Goal: Task Accomplishment & Management: Complete application form

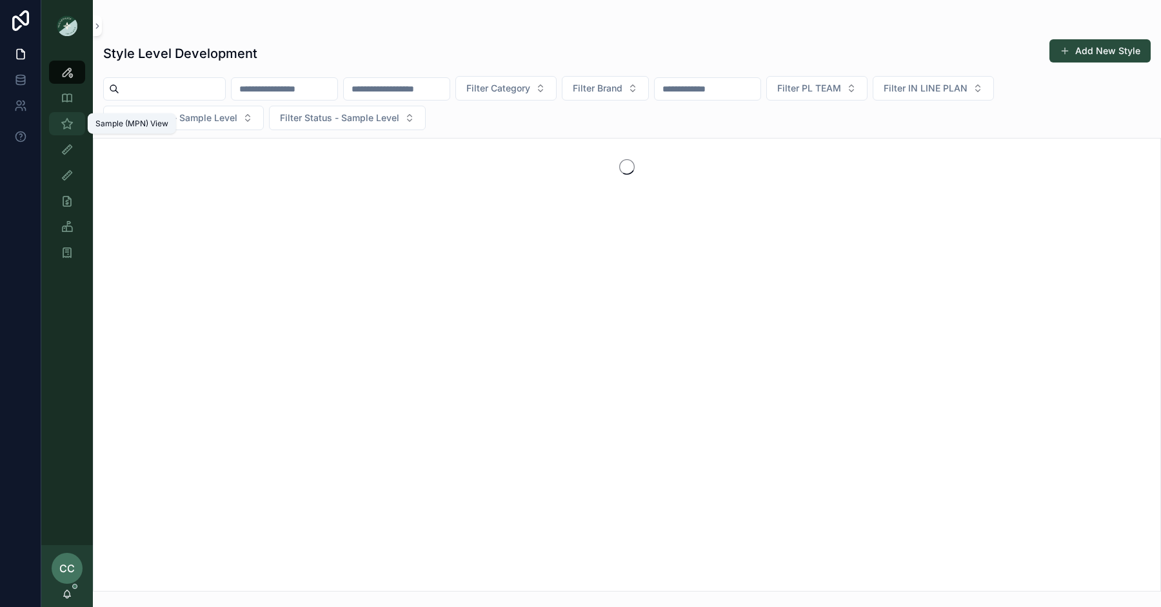
click at [68, 133] on div "Sample (MPN) View" at bounding box center [67, 123] width 21 height 21
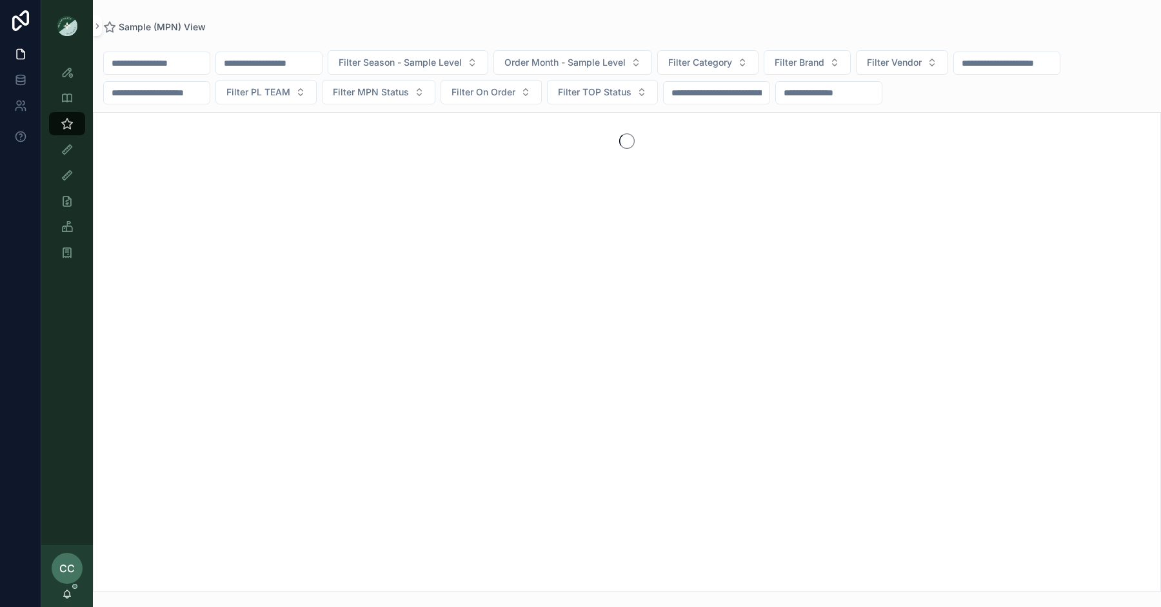
click at [151, 67] on input "scrollable content" at bounding box center [157, 63] width 106 height 18
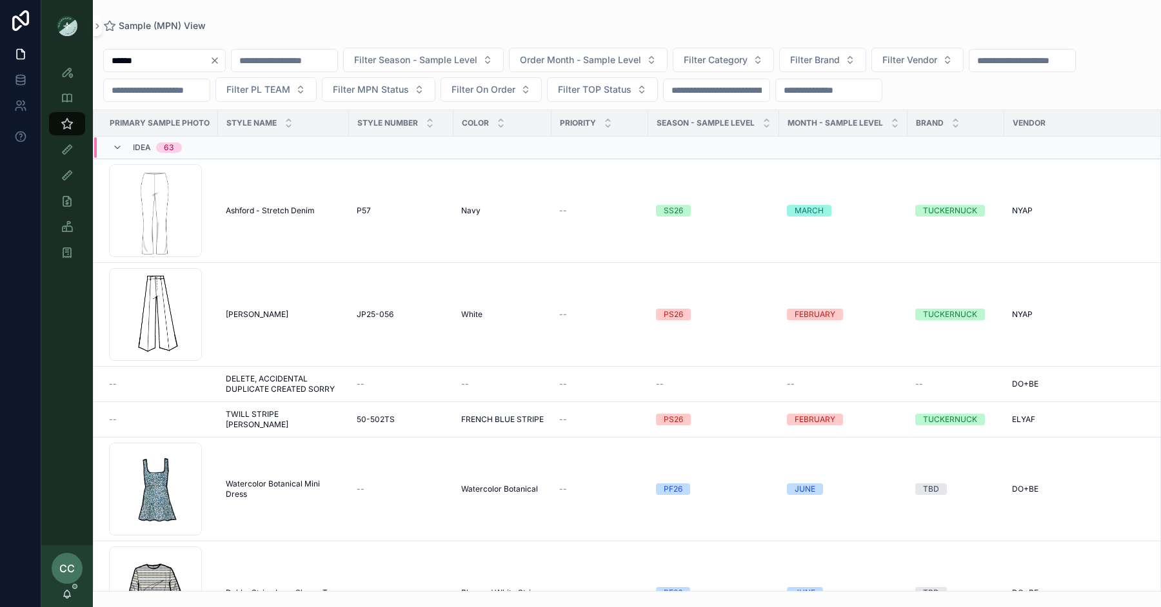
type input "******"
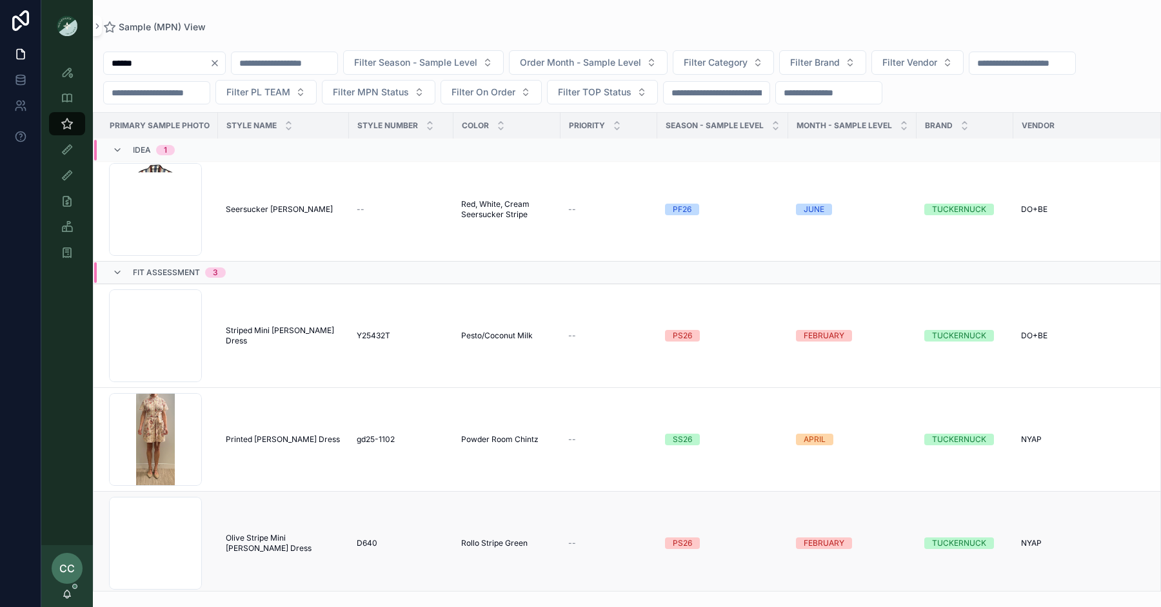
scroll to position [4, 4]
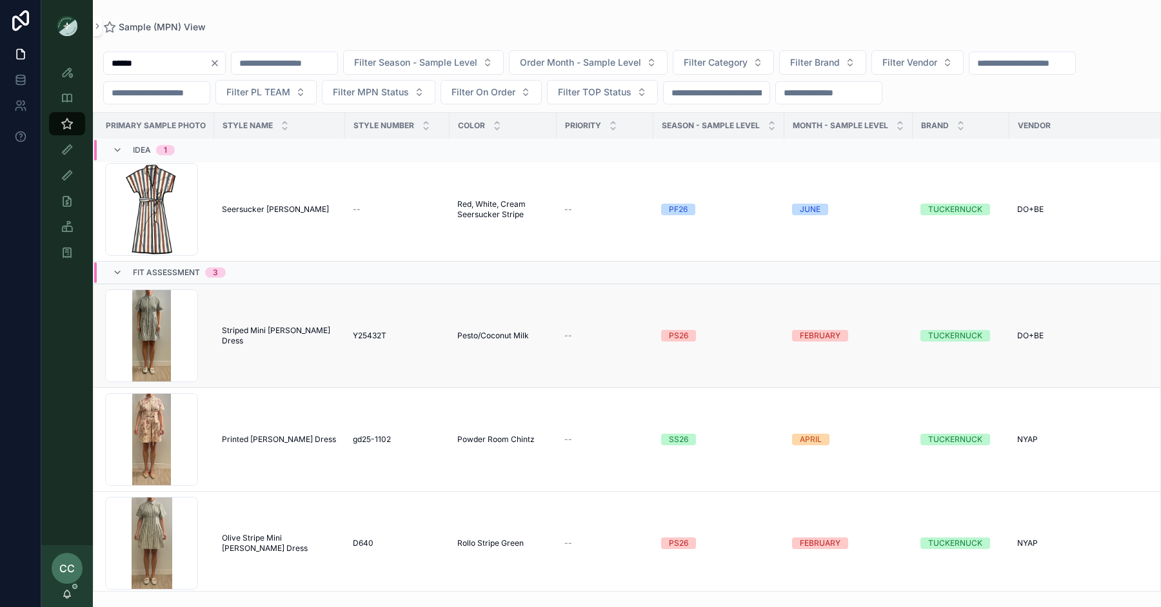
click at [274, 327] on td "Striped Mini Callie Dress Striped Mini Callie Dress" at bounding box center [279, 336] width 131 height 104
click at [277, 330] on span "Striped Mini Callie Dress" at bounding box center [279, 336] width 115 height 21
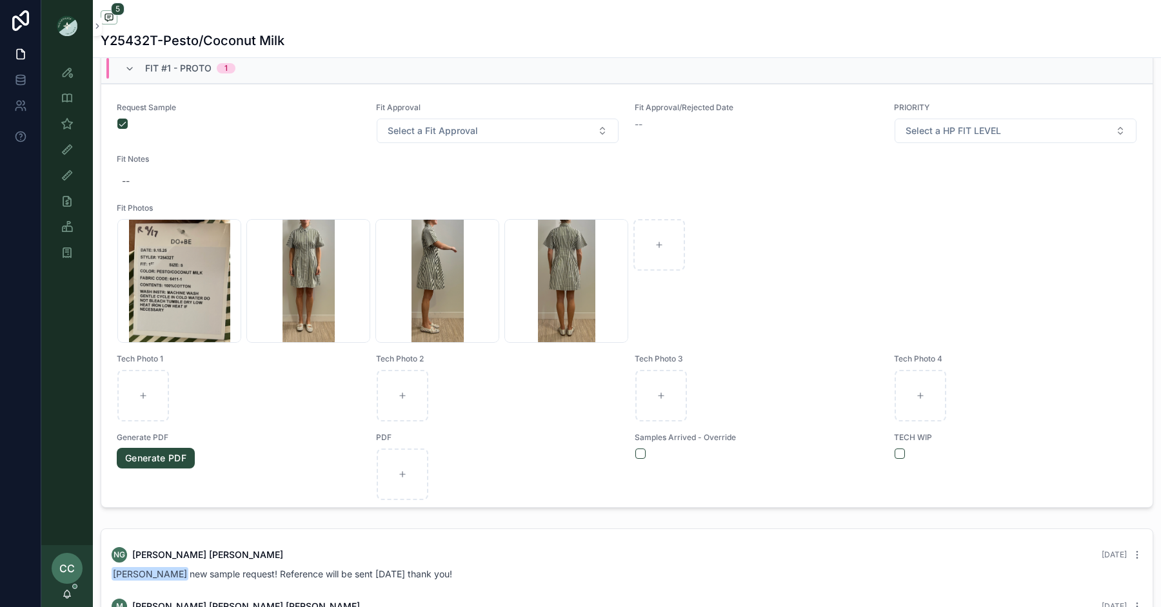
scroll to position [540, 0]
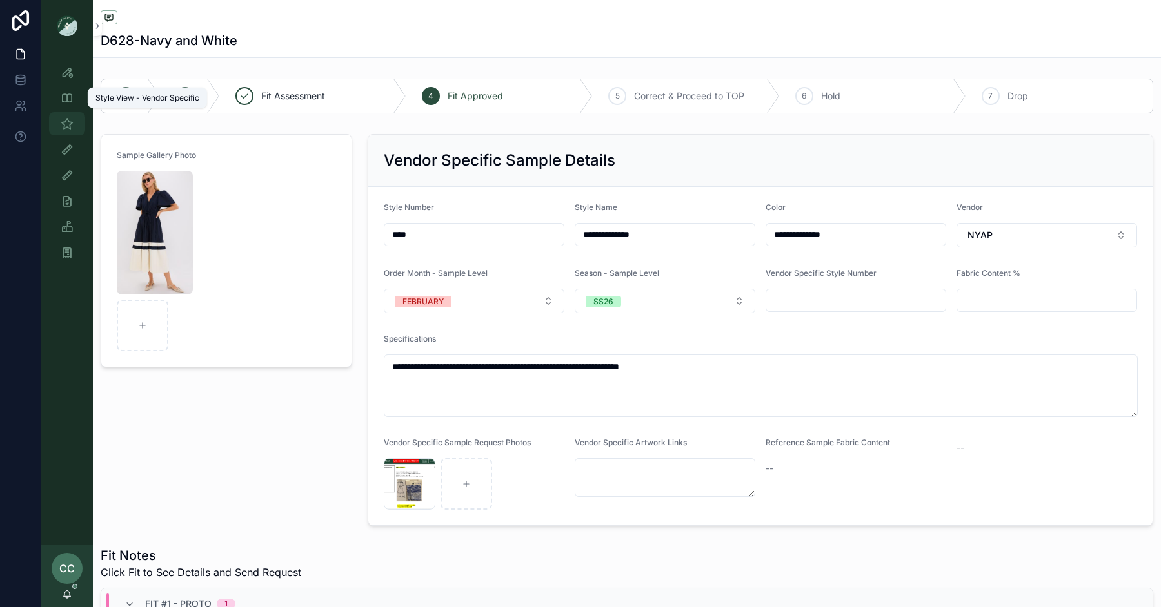
click at [67, 127] on icon "scrollable content" at bounding box center [67, 123] width 13 height 13
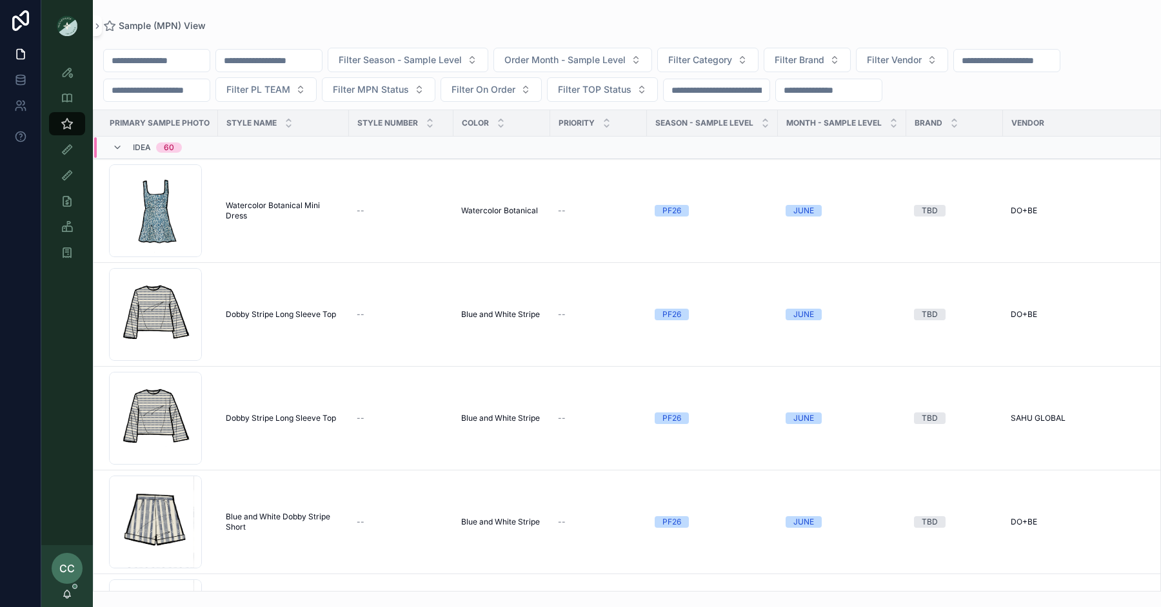
click at [186, 54] on input "scrollable content" at bounding box center [157, 61] width 106 height 18
paste input "**********"
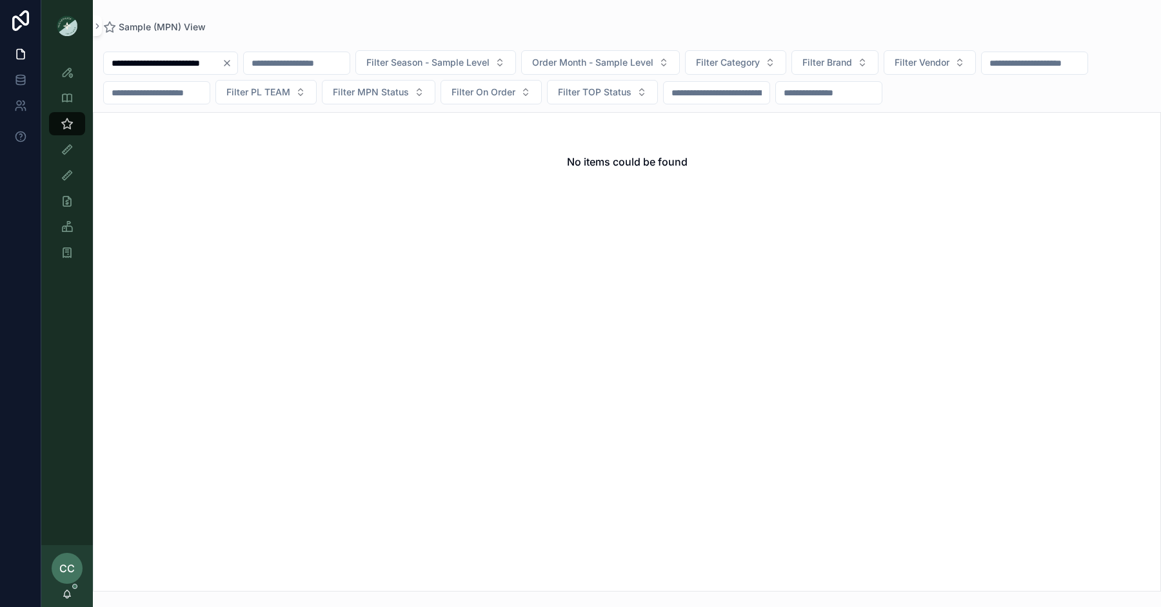
drag, startPoint x: 164, startPoint y: 65, endPoint x: 340, endPoint y: 64, distance: 175.4
click at [340, 64] on div "**********" at bounding box center [627, 77] width 1068 height 54
click at [159, 68] on input "**********" at bounding box center [163, 63] width 118 height 18
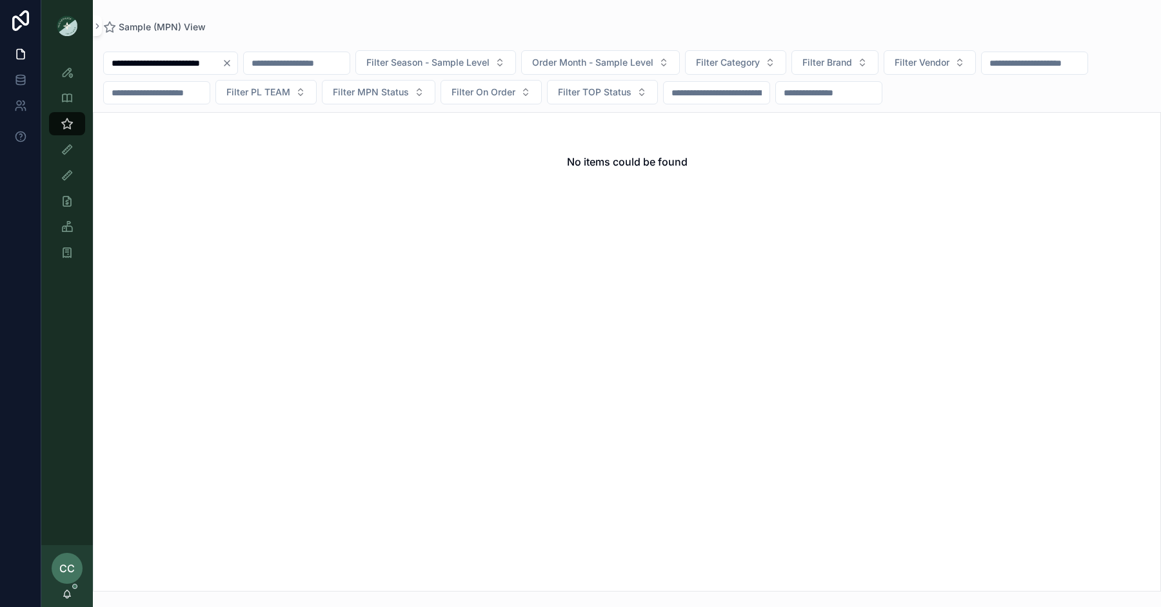
click at [159, 68] on input "**********" at bounding box center [163, 63] width 118 height 18
type input "*****"
click at [61, 74] on icon "scrollable content" at bounding box center [67, 72] width 13 height 13
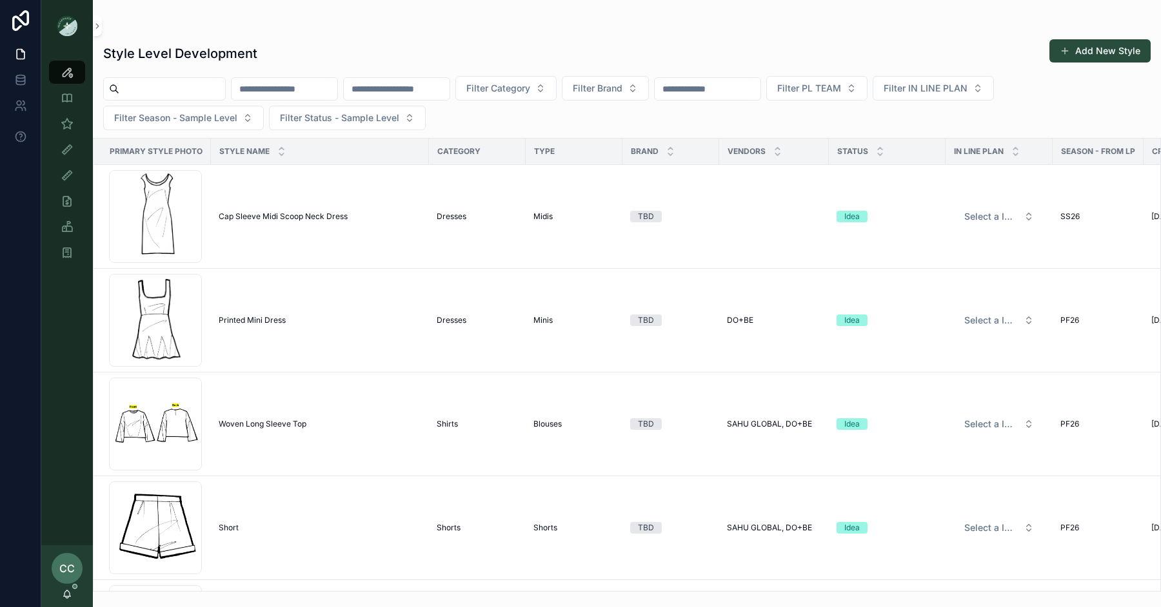
click at [157, 96] on input "scrollable content" at bounding box center [172, 89] width 106 height 18
type input "*****"
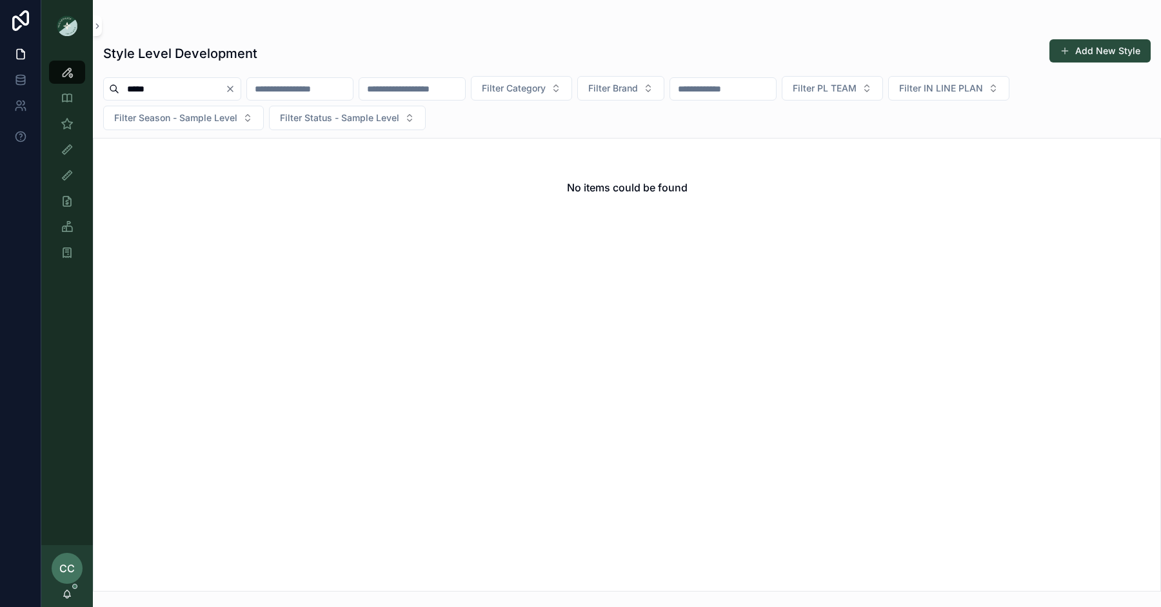
click at [162, 90] on input "*****" at bounding box center [172, 89] width 106 height 18
click at [67, 128] on icon "scrollable content" at bounding box center [67, 123] width 13 height 13
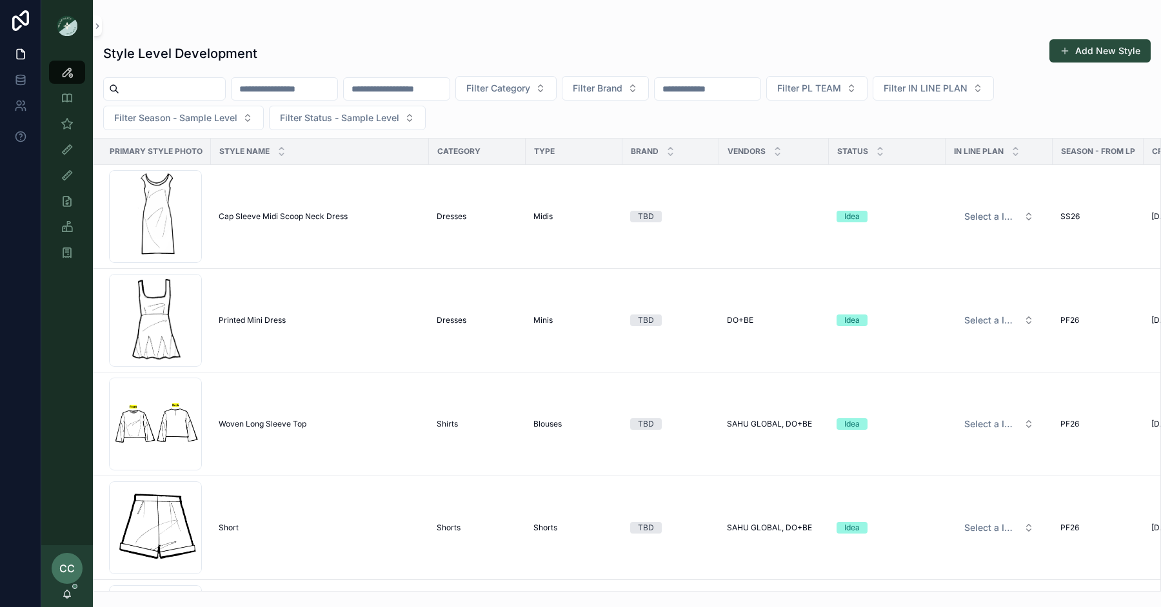
click at [157, 91] on input "scrollable content" at bounding box center [172, 89] width 106 height 18
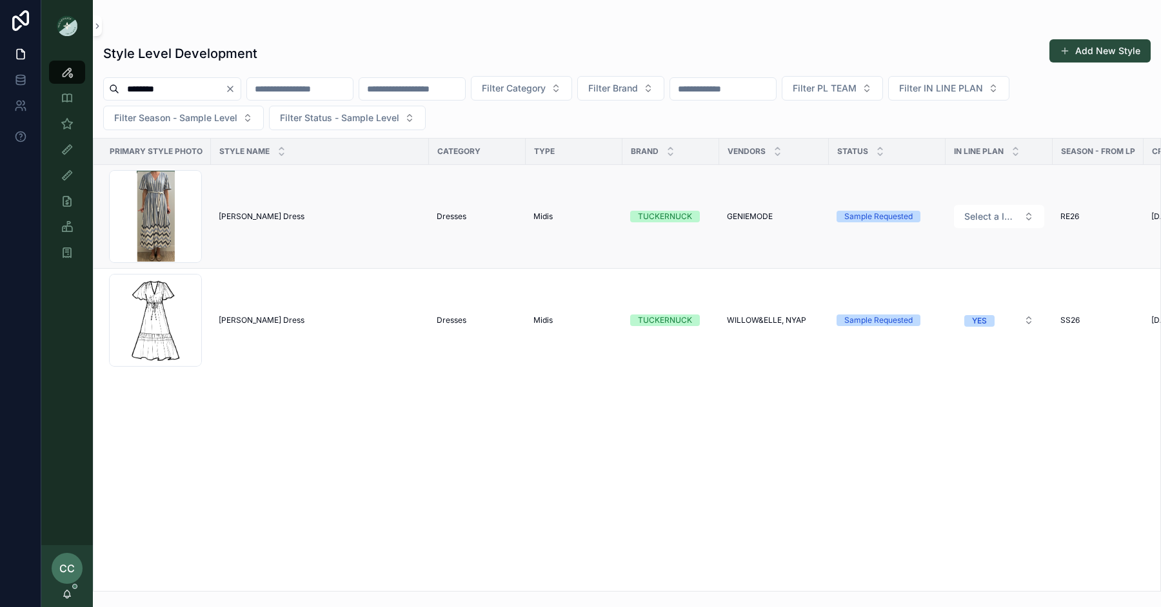
click at [237, 211] on span "Mitchell Dress" at bounding box center [262, 216] width 86 height 10
click at [252, 313] on td "Mitchell Dress Mitchell Dress" at bounding box center [320, 321] width 218 height 104
click at [255, 322] on span "Mitchell Dress" at bounding box center [262, 320] width 86 height 10
click at [148, 93] on input "********" at bounding box center [172, 89] width 106 height 18
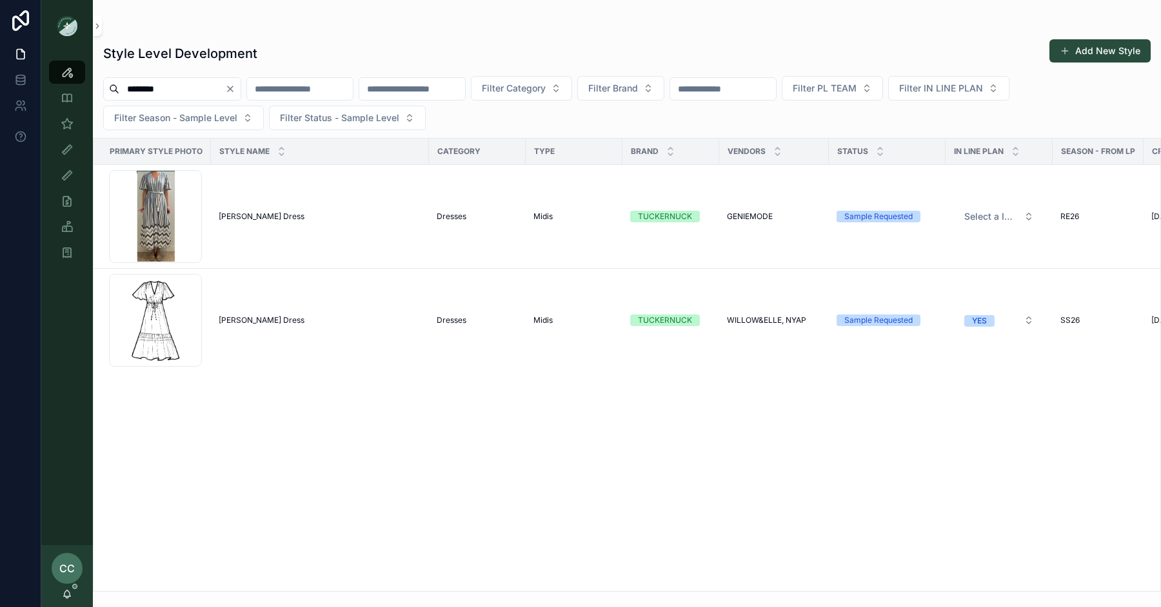
click at [148, 93] on input "********" at bounding box center [172, 89] width 106 height 18
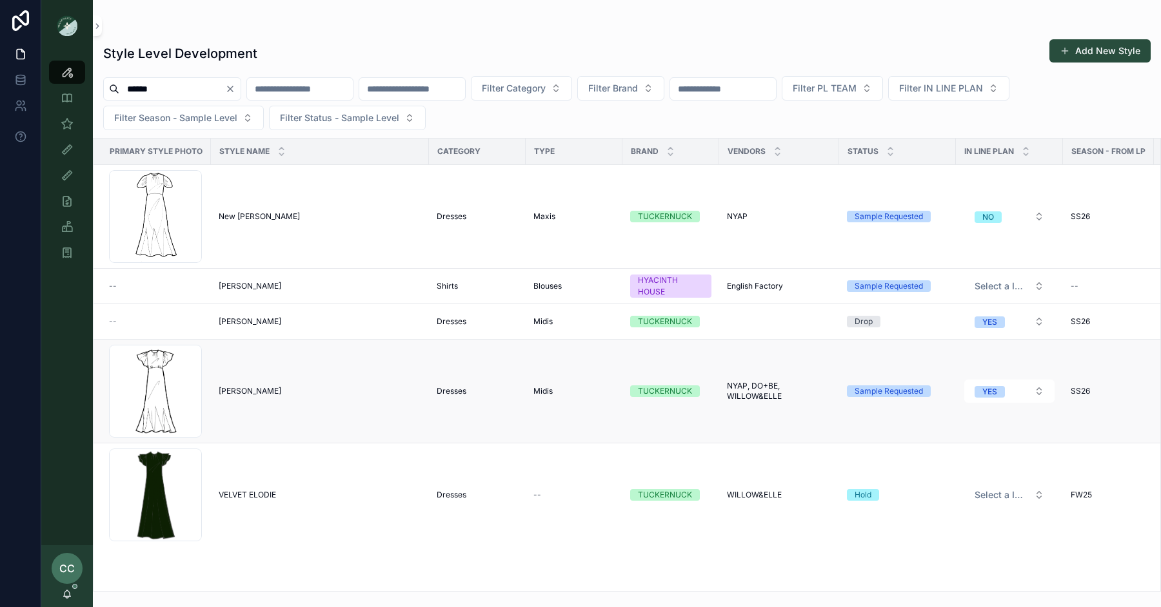
type input "******"
click at [247, 386] on span "Elodie Dress" at bounding box center [250, 391] width 63 height 10
click at [260, 218] on span "New Elodie Dress" at bounding box center [259, 216] width 81 height 10
click at [244, 388] on span "Elodie Dress" at bounding box center [250, 391] width 63 height 10
click at [260, 217] on span "New Elodie Dress" at bounding box center [259, 216] width 81 height 10
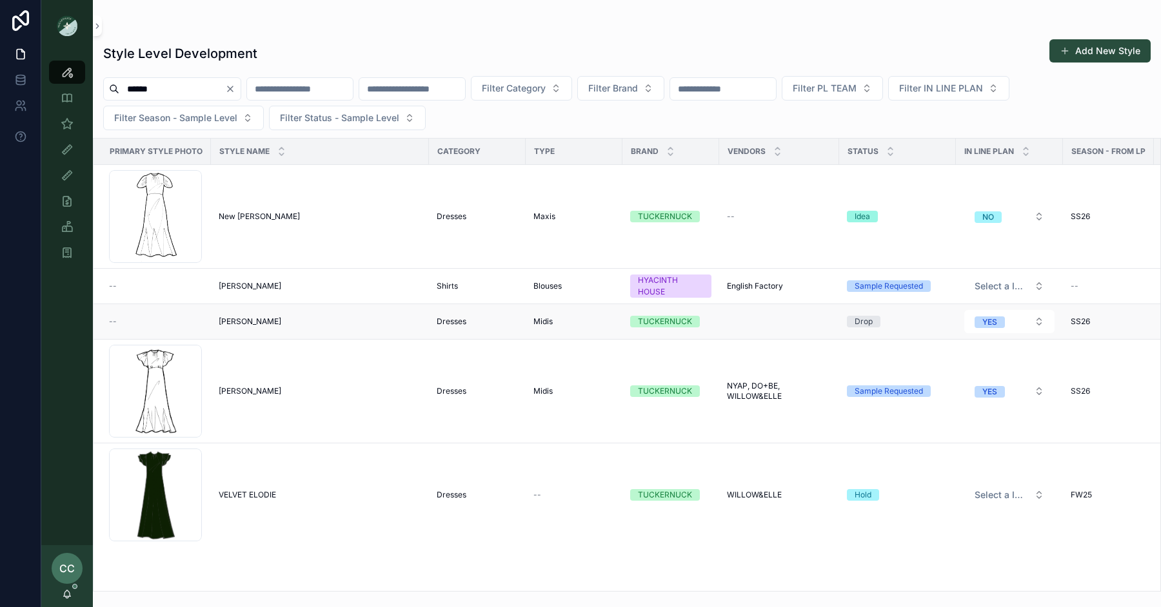
click at [237, 321] on span "Elodie Dress" at bounding box center [250, 322] width 63 height 10
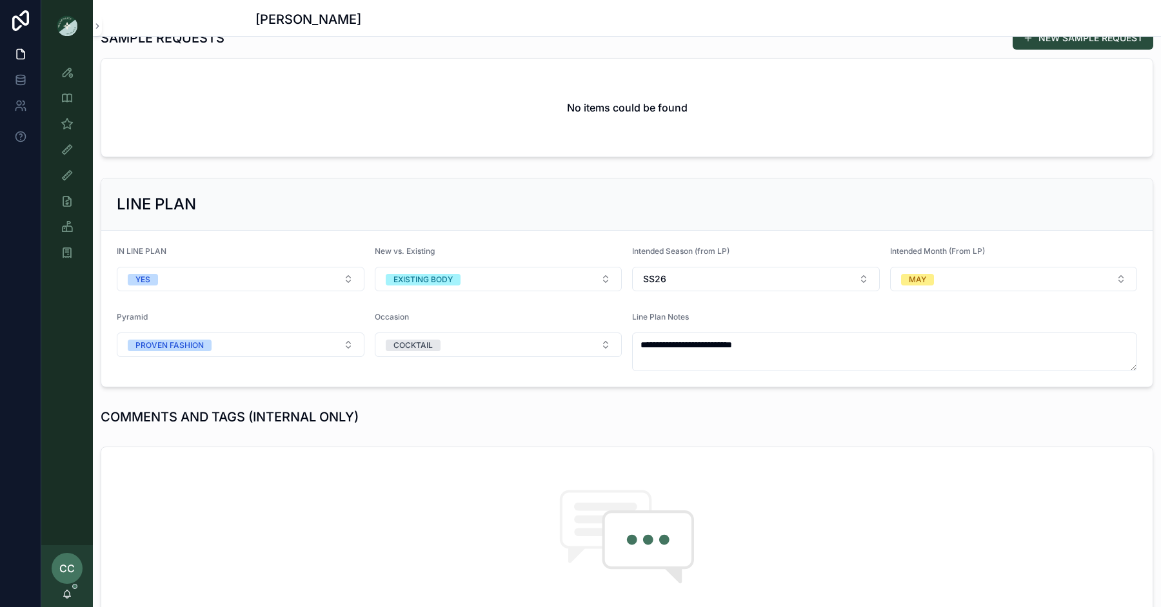
scroll to position [152, 0]
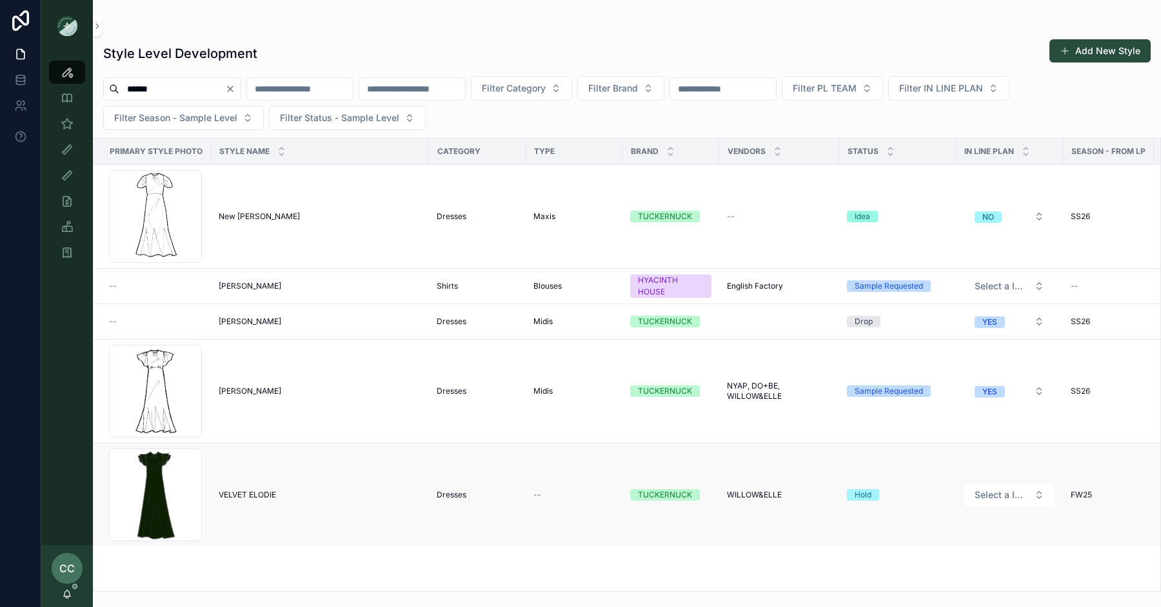
click at [251, 485] on td "VELVET ELODIE VELVET ELODIE" at bounding box center [320, 496] width 218 height 104
click at [252, 496] on span "VELVET ELODIE" at bounding box center [247, 495] width 57 height 10
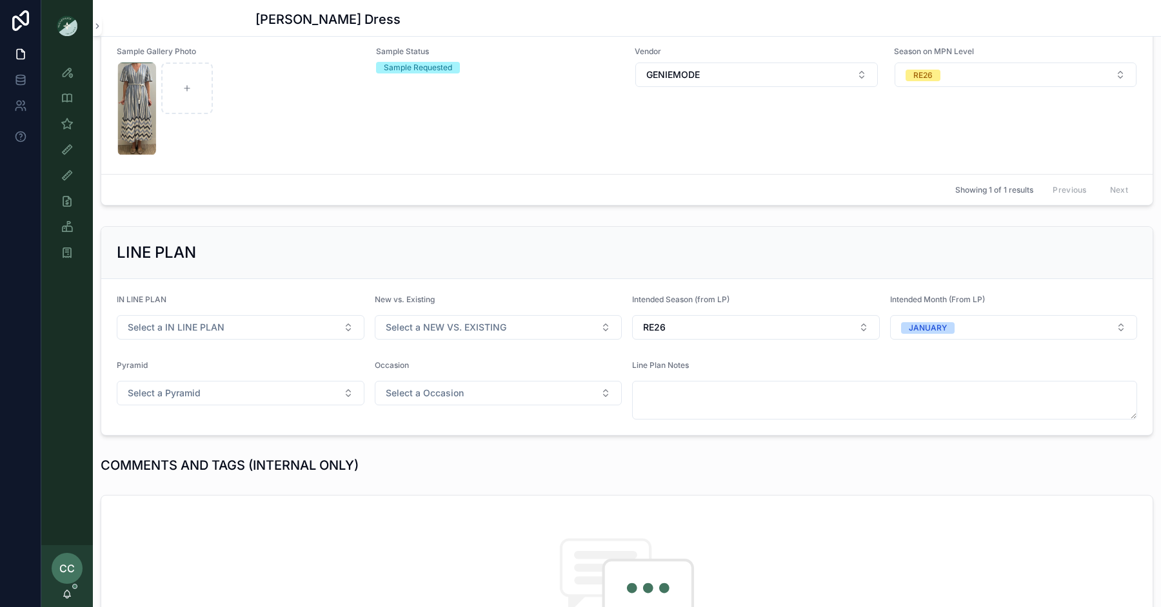
scroll to position [400, 0]
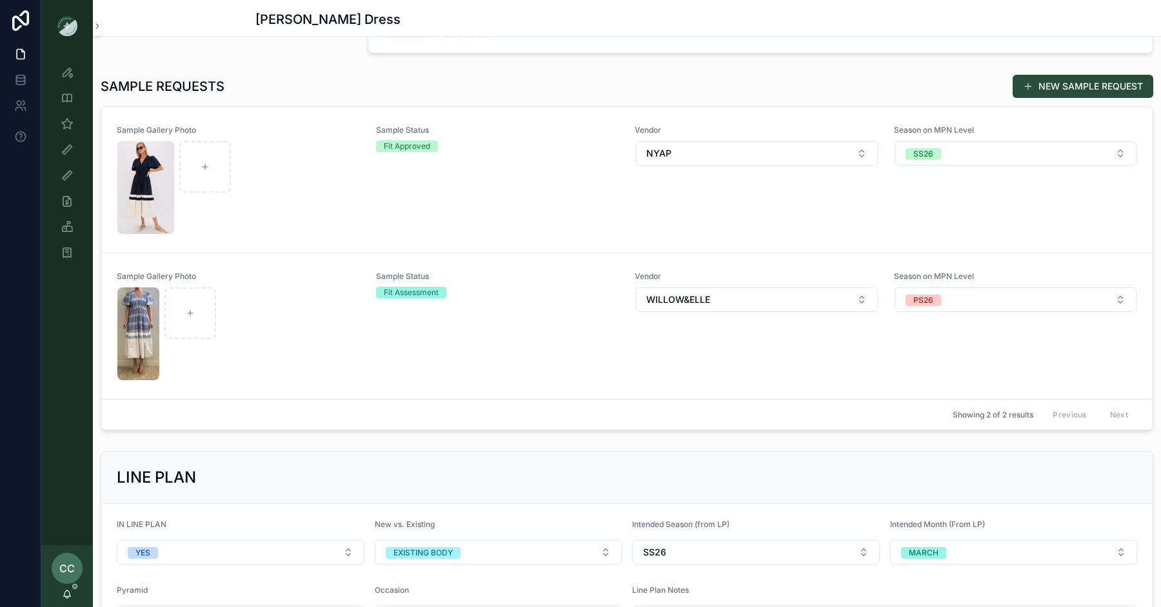
scroll to position [505, 0]
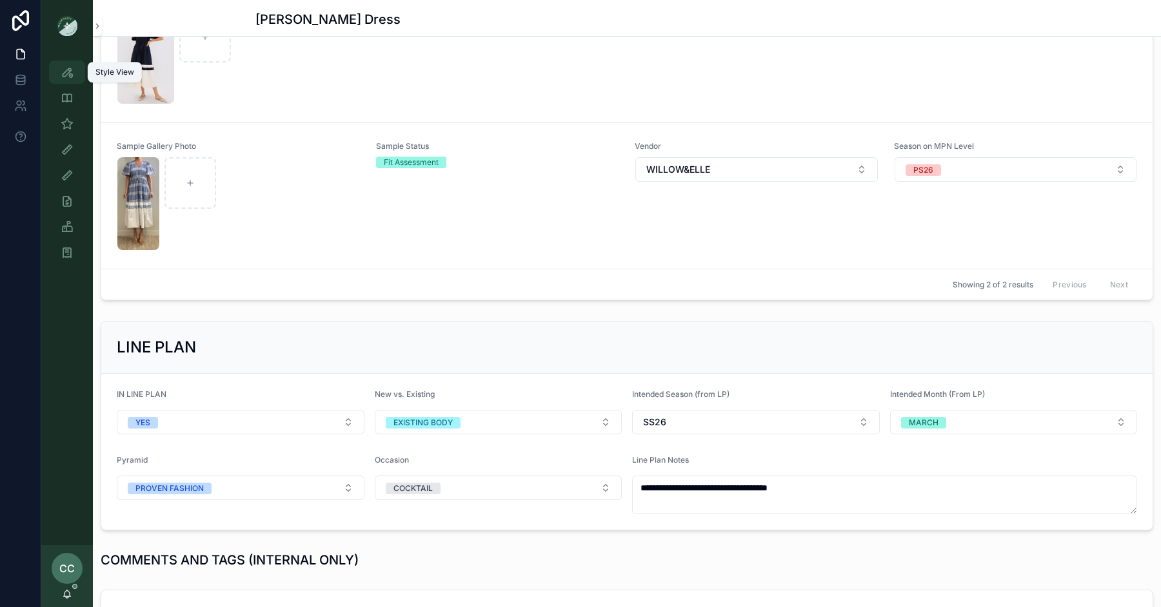
click at [65, 70] on icon "scrollable content" at bounding box center [67, 72] width 13 height 13
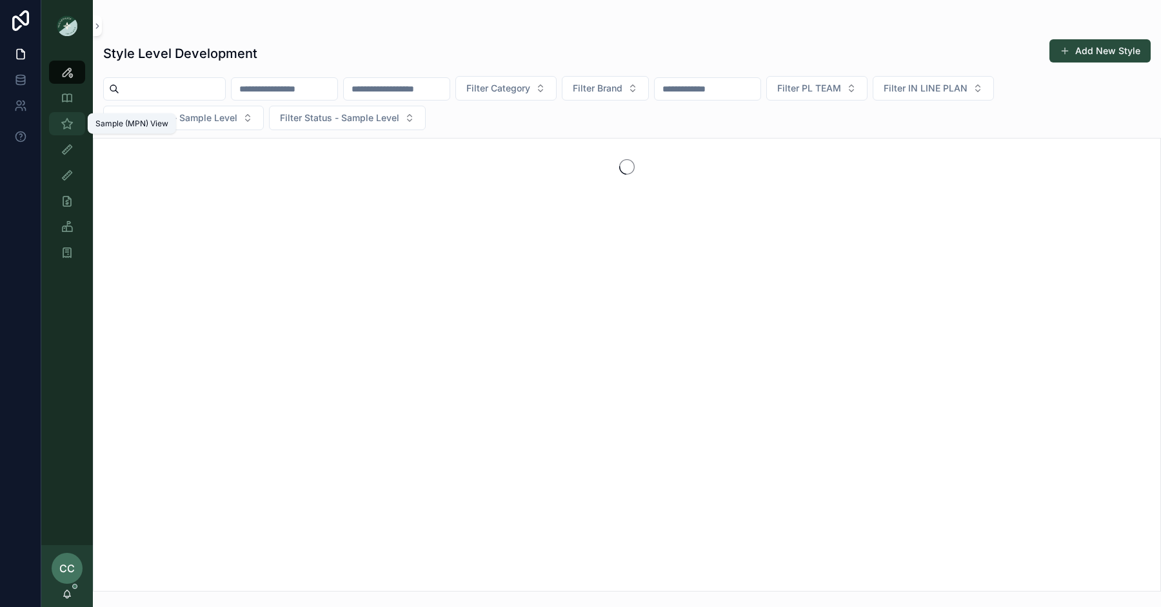
click at [73, 128] on div "Sample (MPN) View" at bounding box center [67, 123] width 21 height 21
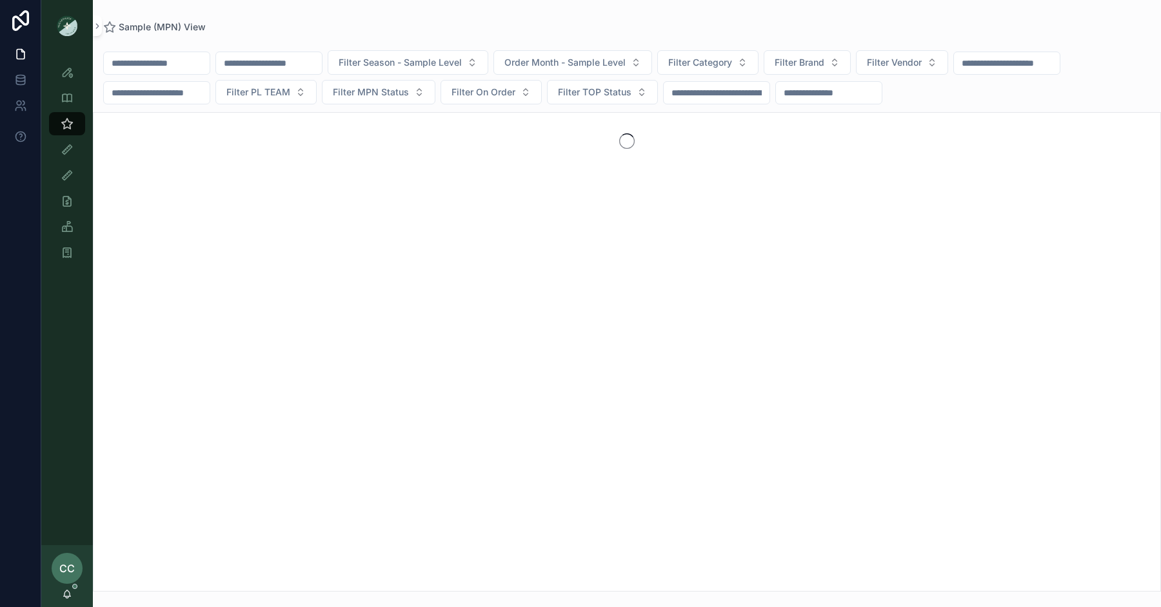
click at [152, 64] on input "scrollable content" at bounding box center [157, 63] width 106 height 18
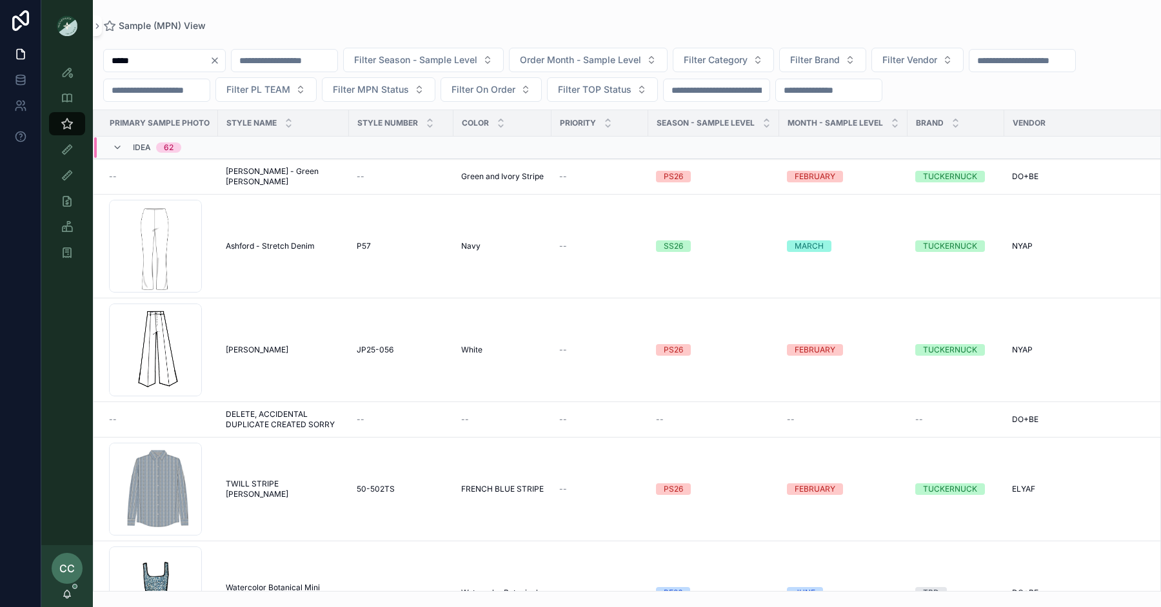
type input "*****"
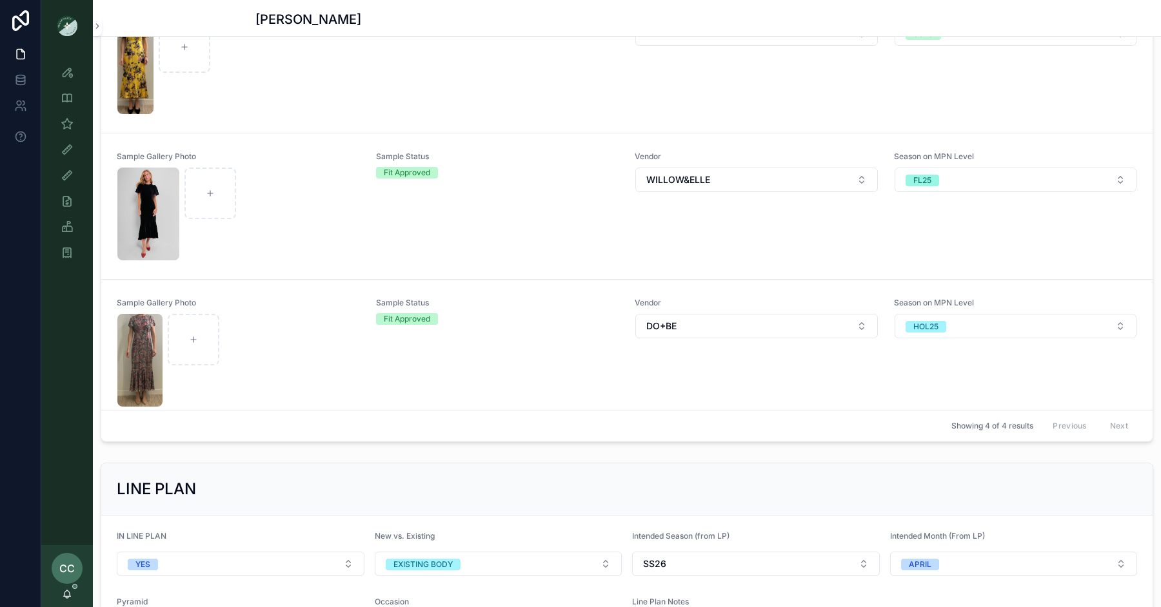
scroll to position [323, 0]
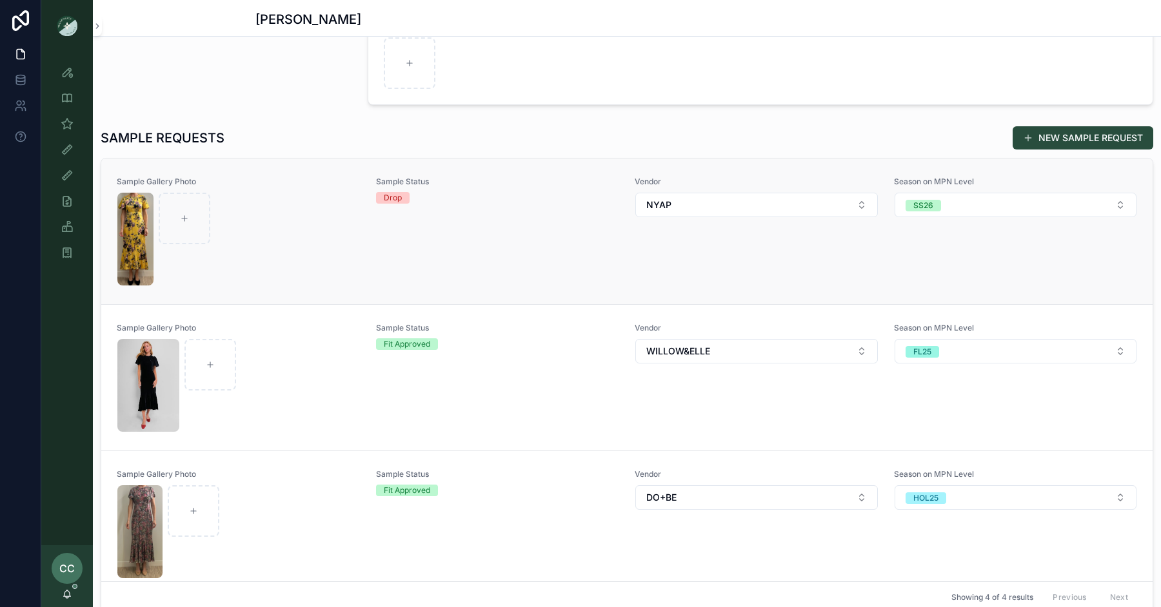
click at [319, 219] on div "scrollable content" at bounding box center [238, 239] width 242 height 93
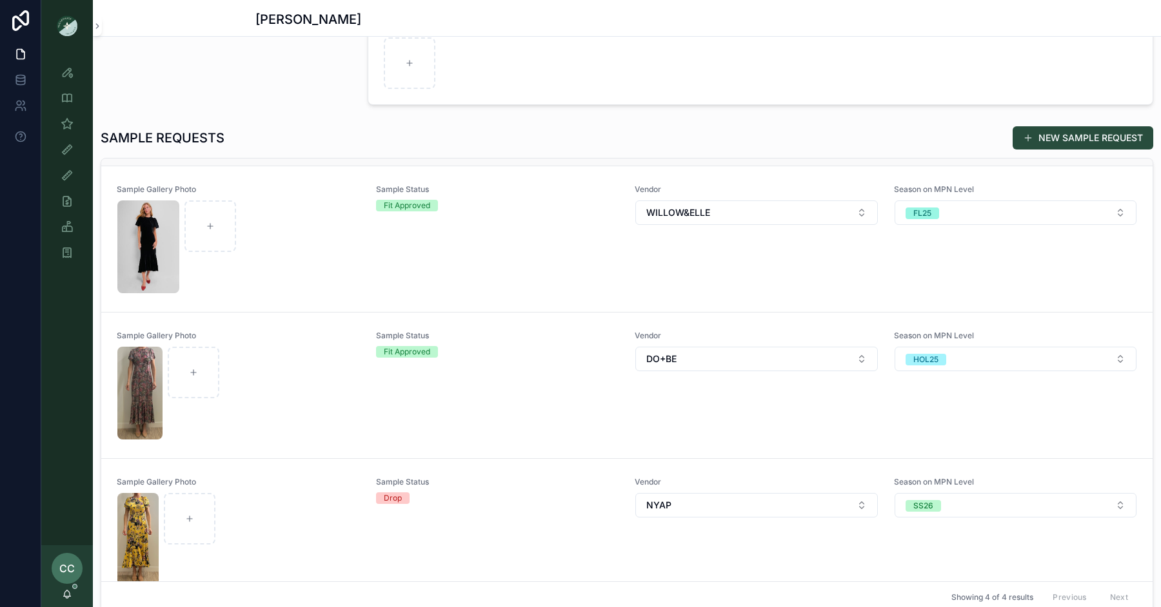
scroll to position [159, 0]
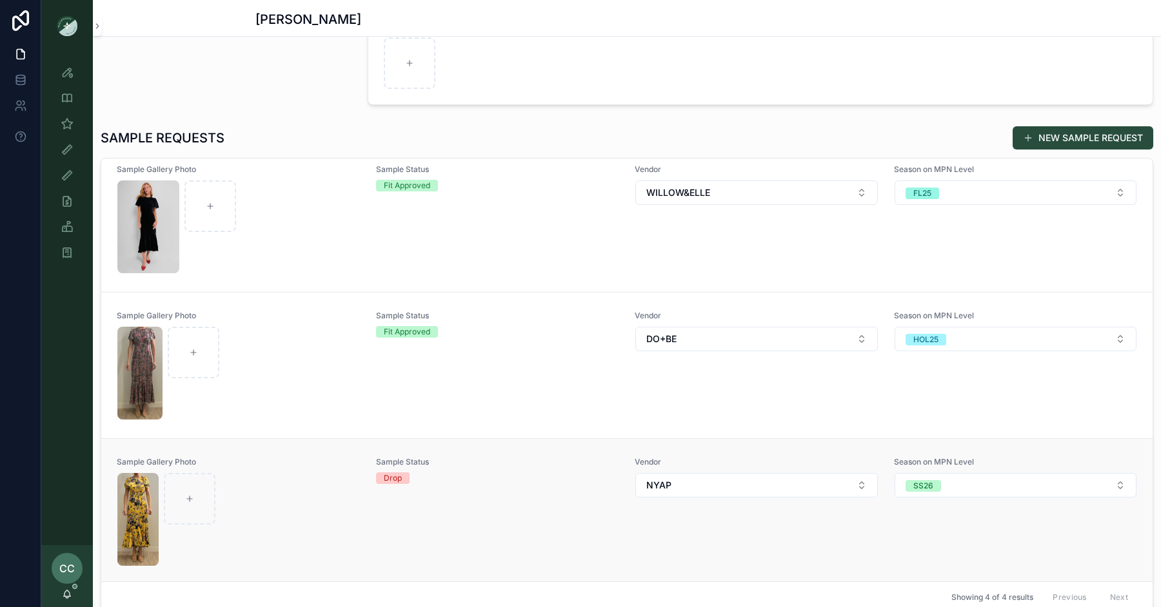
click at [297, 492] on div "scrollable content" at bounding box center [238, 519] width 242 height 93
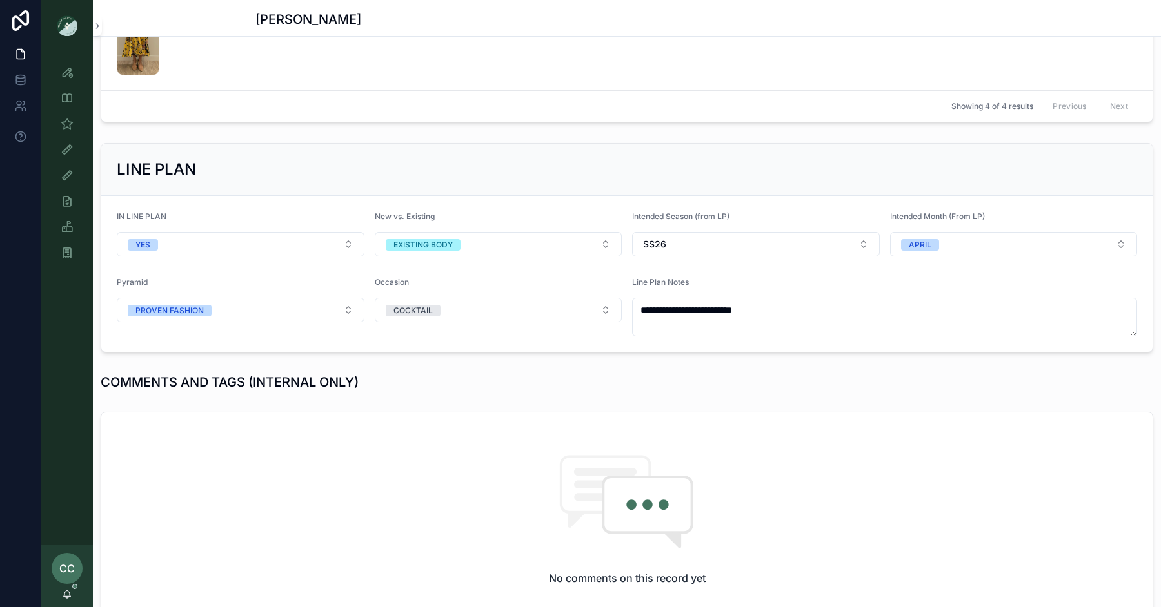
scroll to position [217, 0]
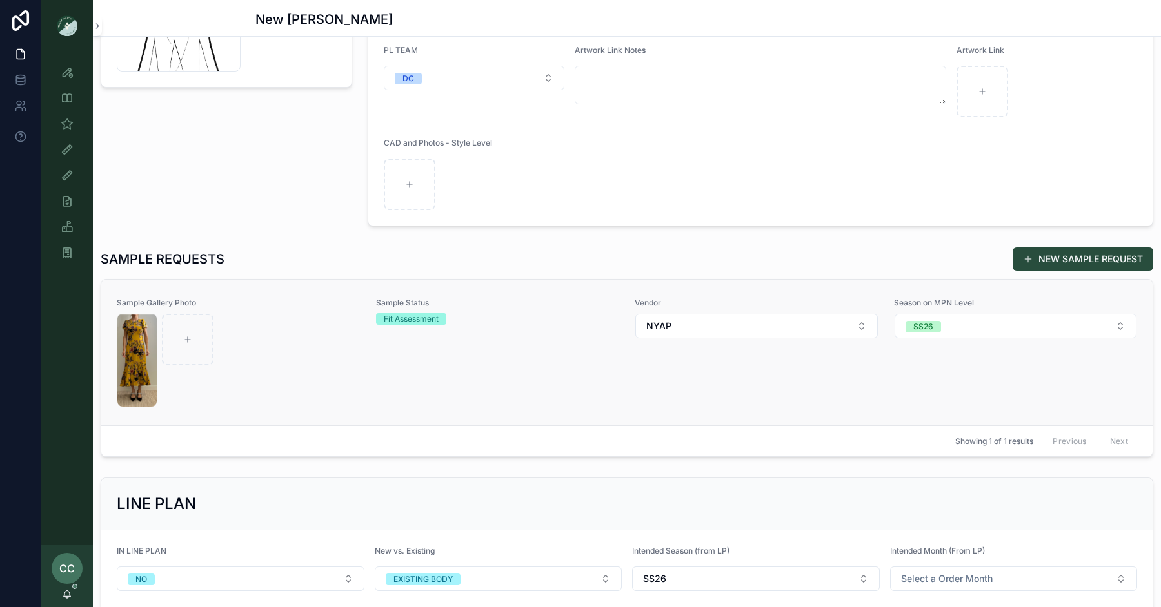
scroll to position [204, 0]
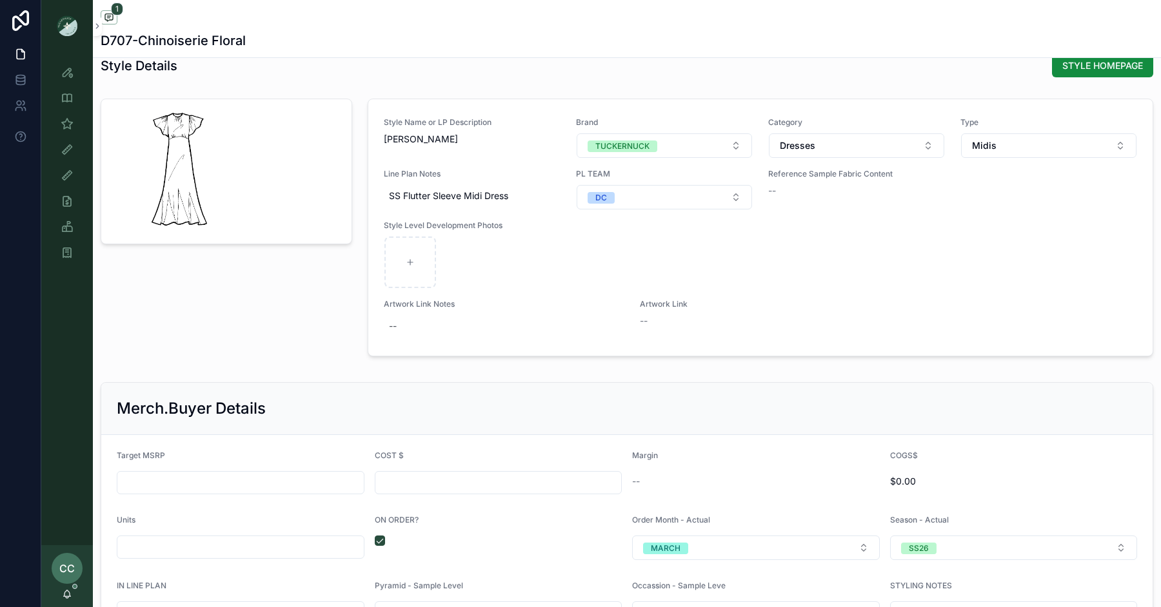
scroll to position [1578, 0]
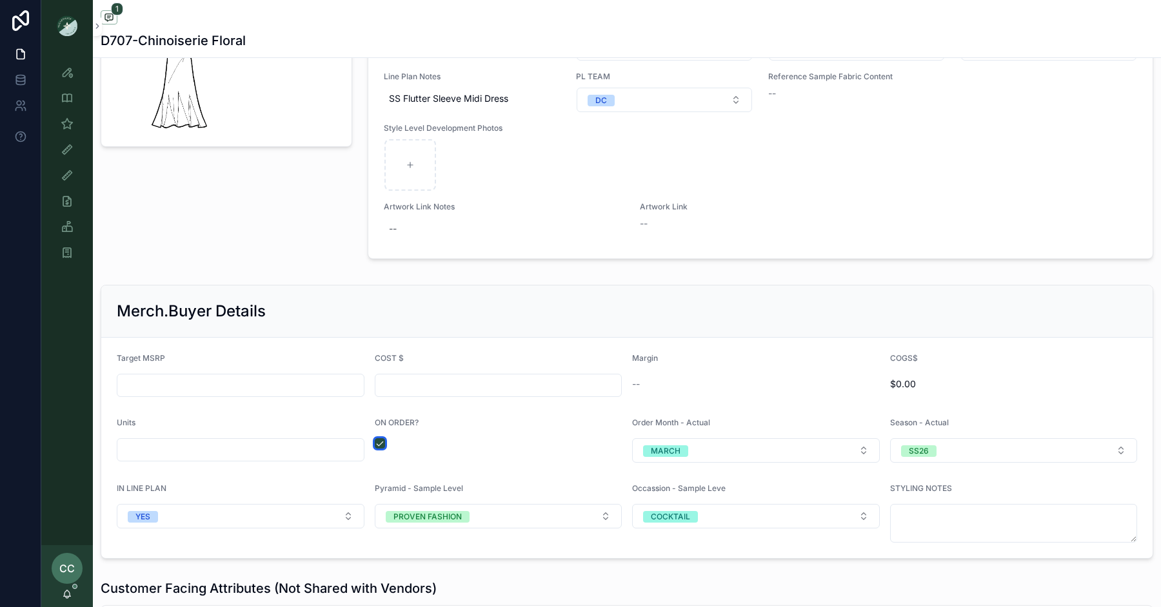
drag, startPoint x: 380, startPoint y: 435, endPoint x: 423, endPoint y: 420, distance: 45.7
click at [380, 438] on button "scrollable content" at bounding box center [380, 443] width 10 height 10
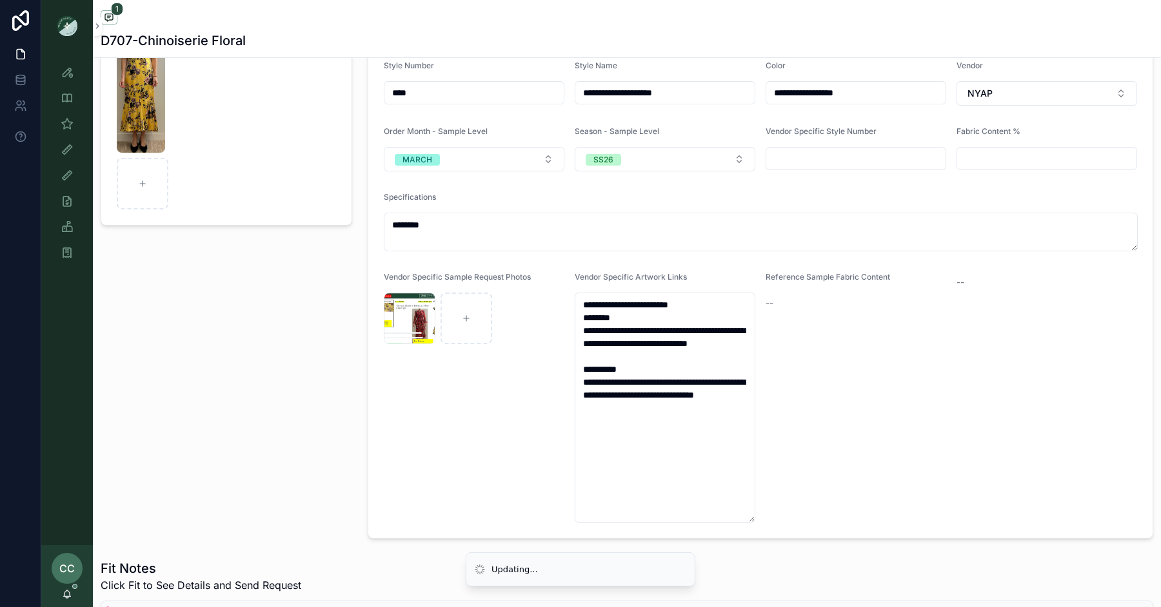
scroll to position [52, 0]
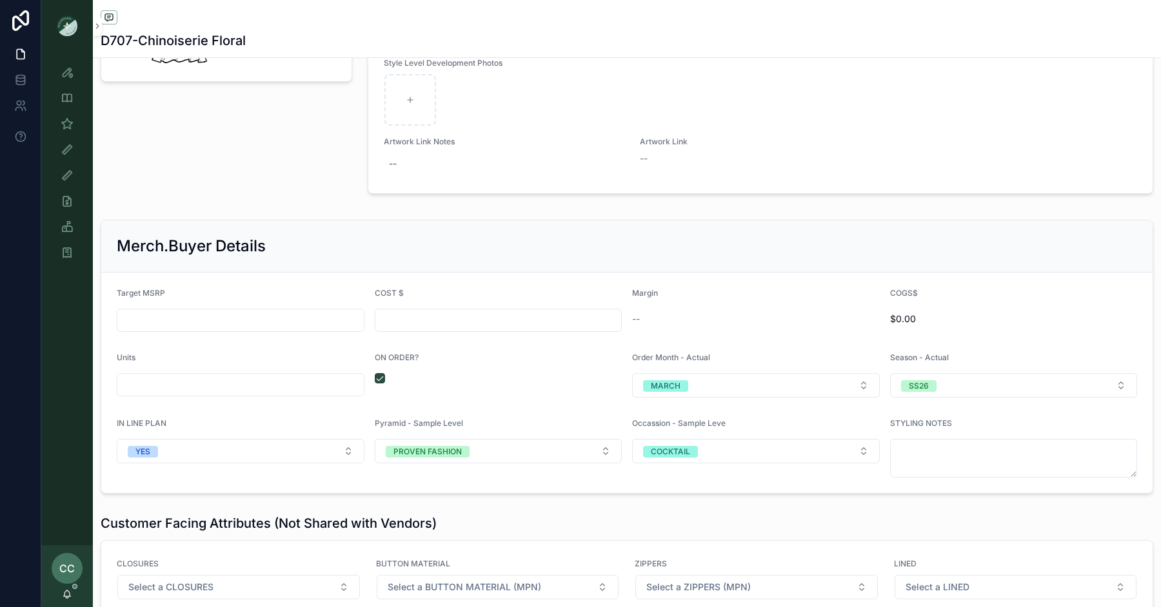
scroll to position [1883, 0]
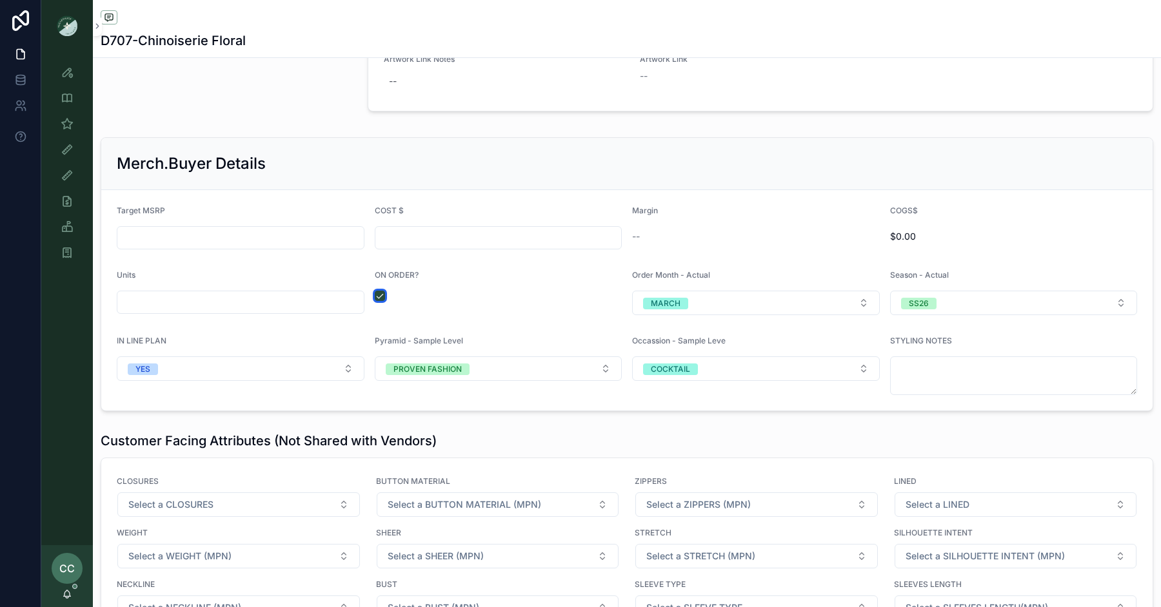
click at [379, 291] on button "scrollable content" at bounding box center [380, 296] width 10 height 10
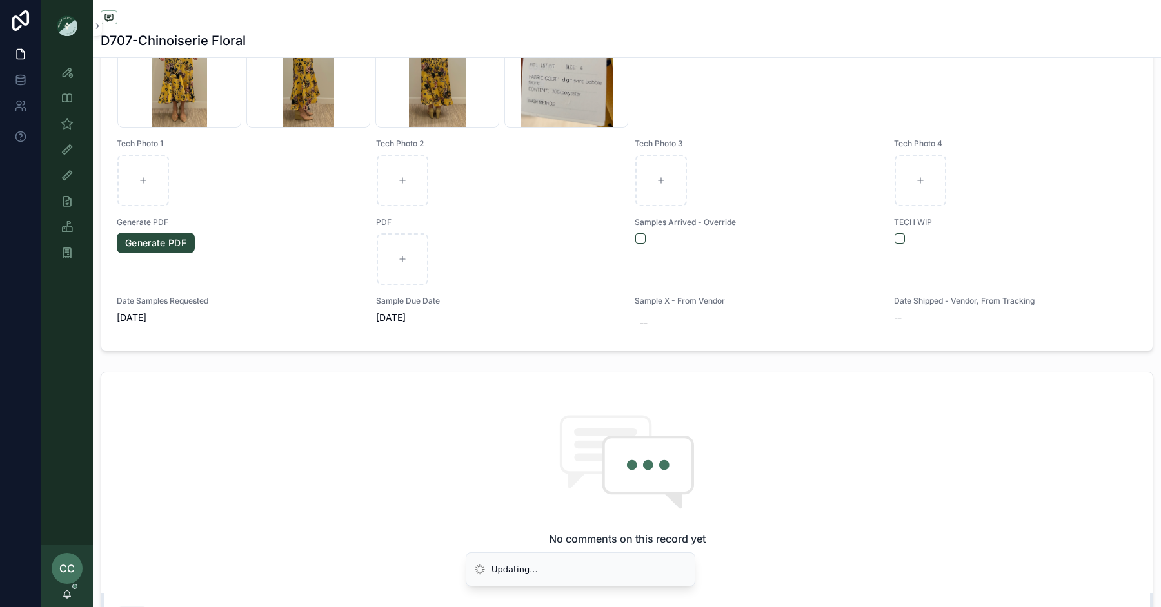
scroll to position [0, 0]
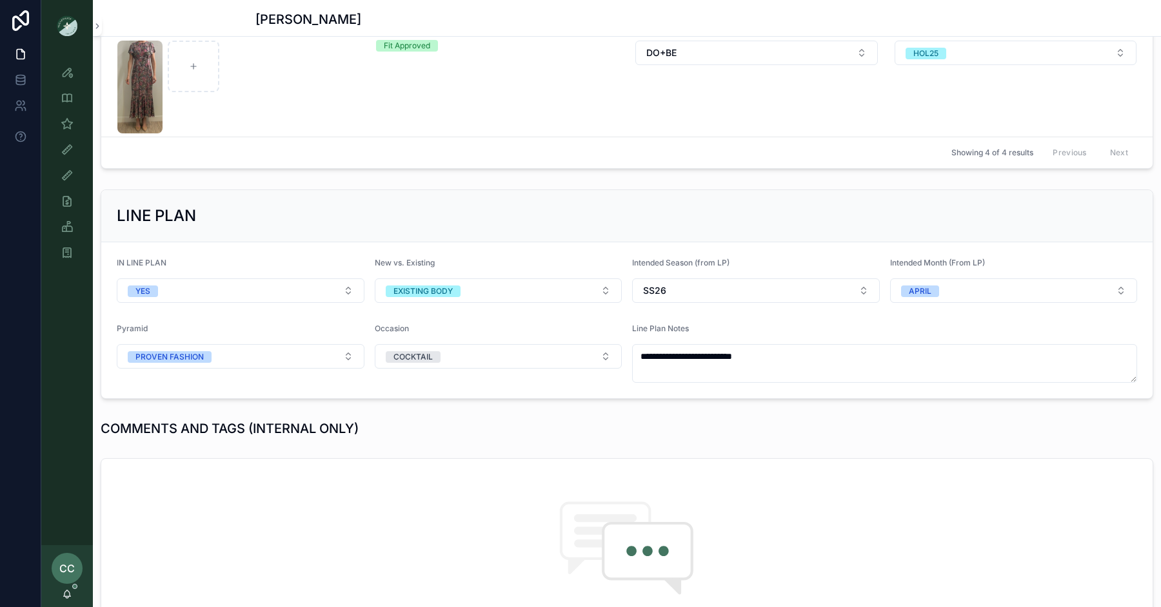
scroll to position [1540, 0]
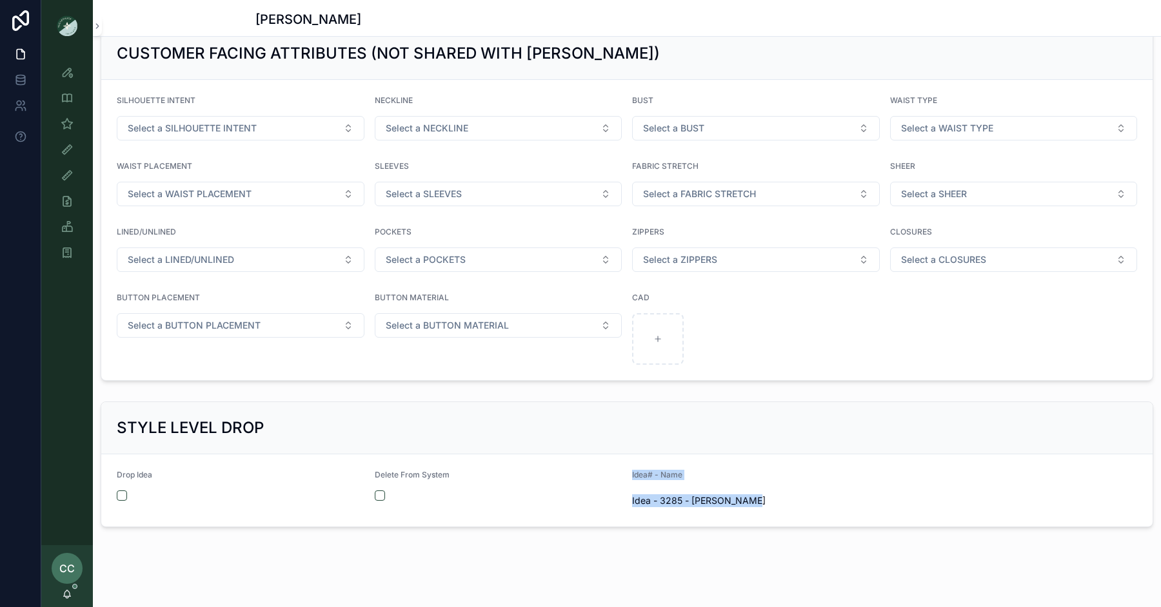
drag, startPoint x: 747, startPoint y: 495, endPoint x: 592, endPoint y: 493, distance: 155.4
click at [592, 493] on form "Drop Idea Delete From System Idea# - Name Idea - 3285 - [PERSON_NAME]" at bounding box center [626, 491] width 1051 height 72
copy form "Idea# - Name Idea - 3285 - [PERSON_NAME]"
click at [774, 436] on div "STYLE LEVEL DROP" at bounding box center [626, 428] width 1051 height 52
drag, startPoint x: 747, startPoint y: 495, endPoint x: 633, endPoint y: 491, distance: 114.2
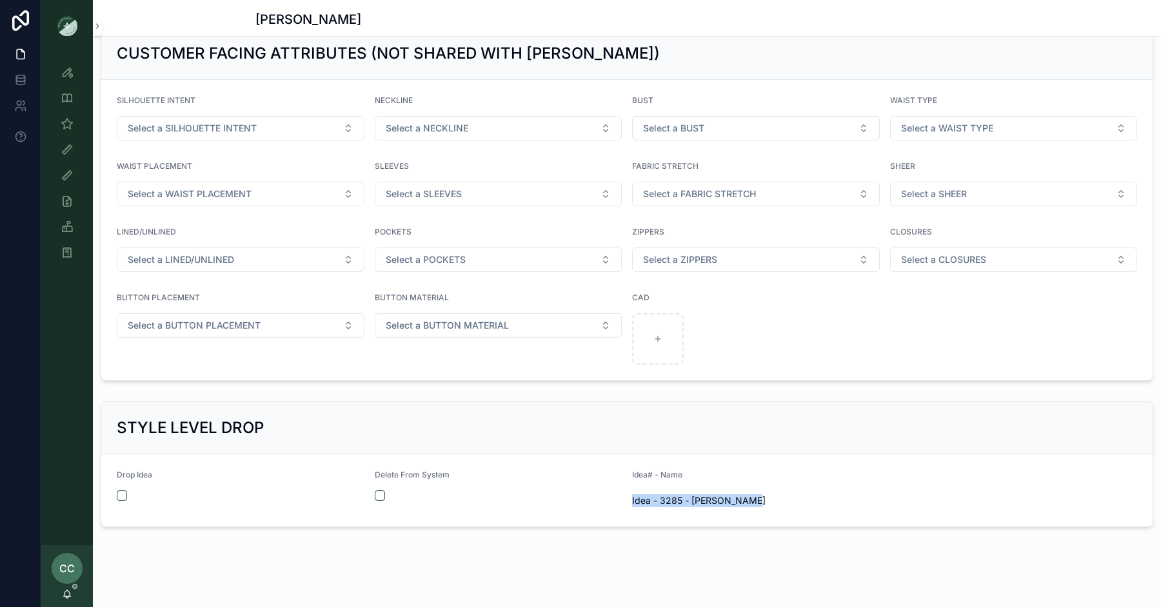
click at [633, 495] on span "Idea - 3285 - [PERSON_NAME]" at bounding box center [756, 501] width 248 height 13
copy span "Idea - 3285 - [PERSON_NAME]"
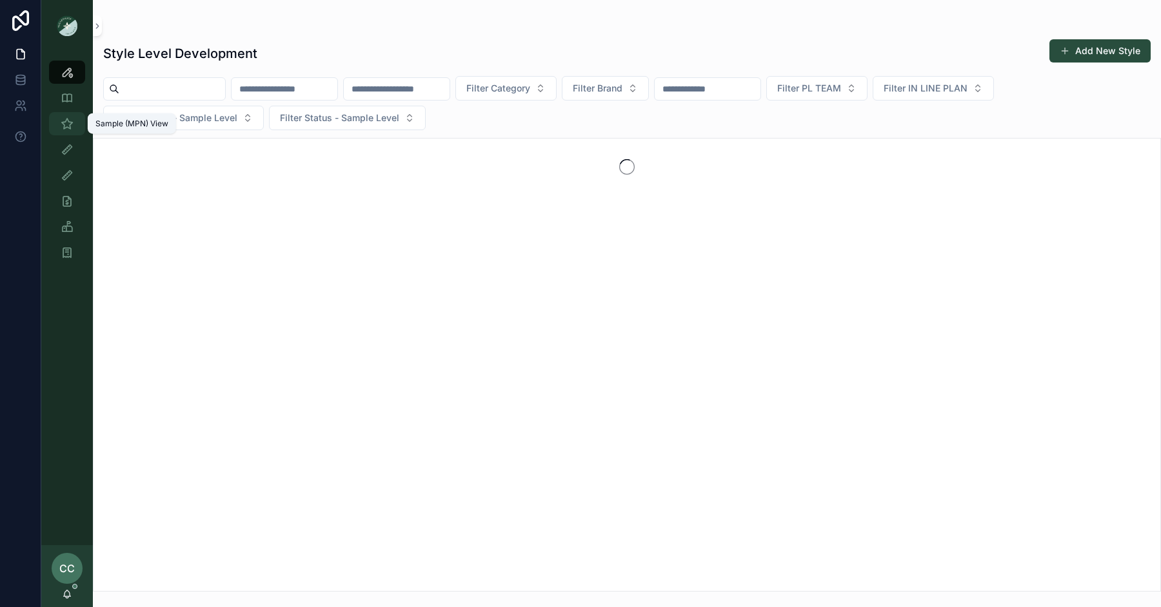
click at [72, 121] on icon "scrollable content" at bounding box center [67, 123] width 13 height 13
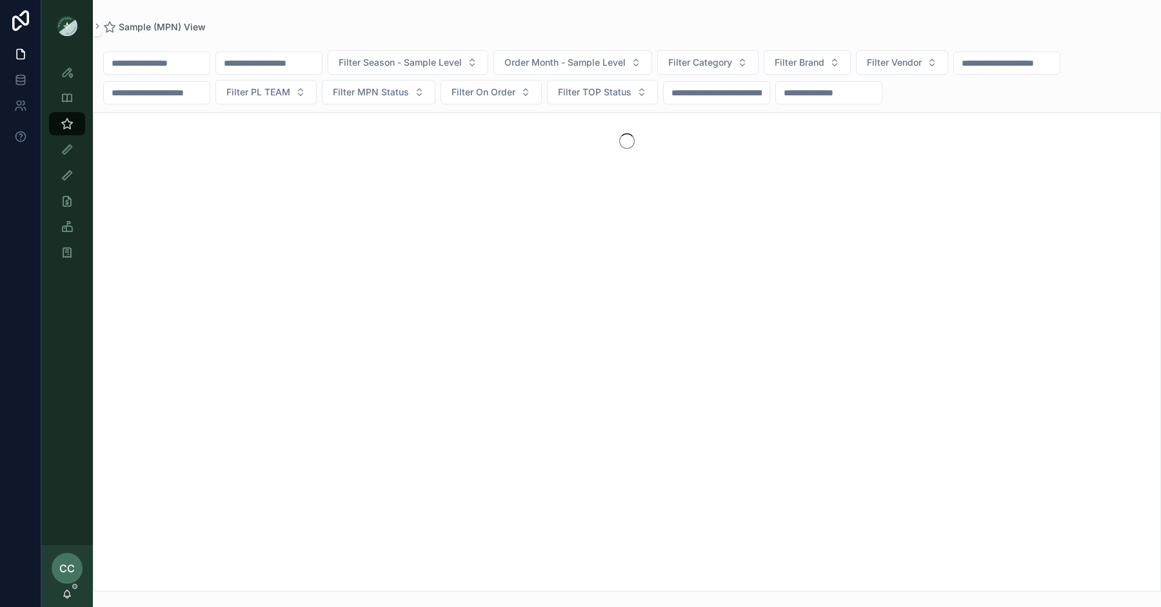
click at [164, 59] on input "scrollable content" at bounding box center [157, 63] width 106 height 18
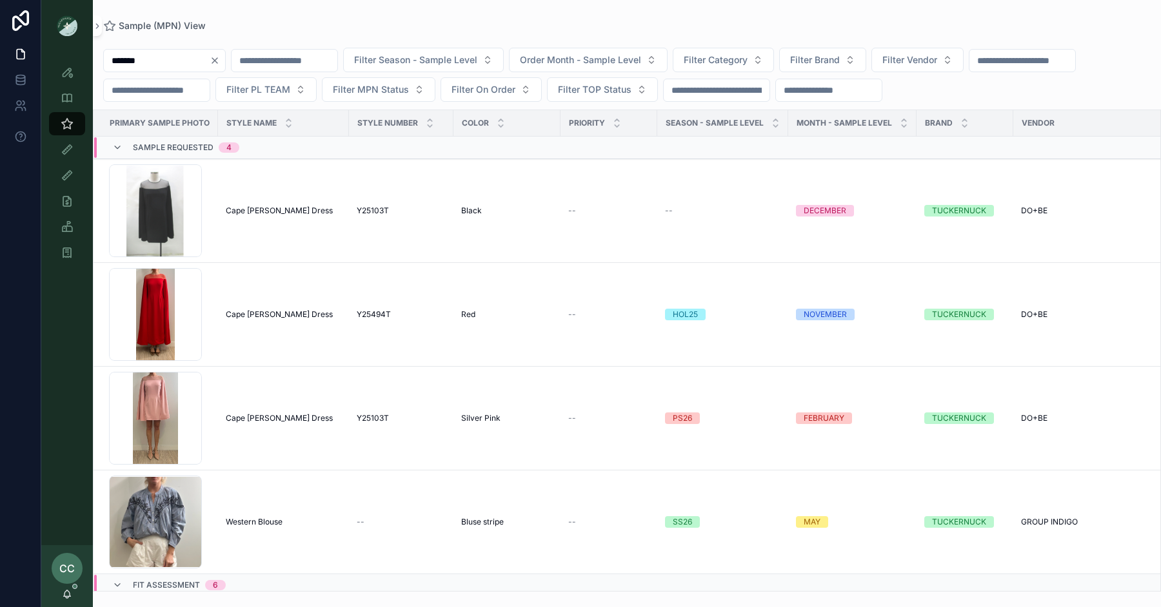
type input "*******"
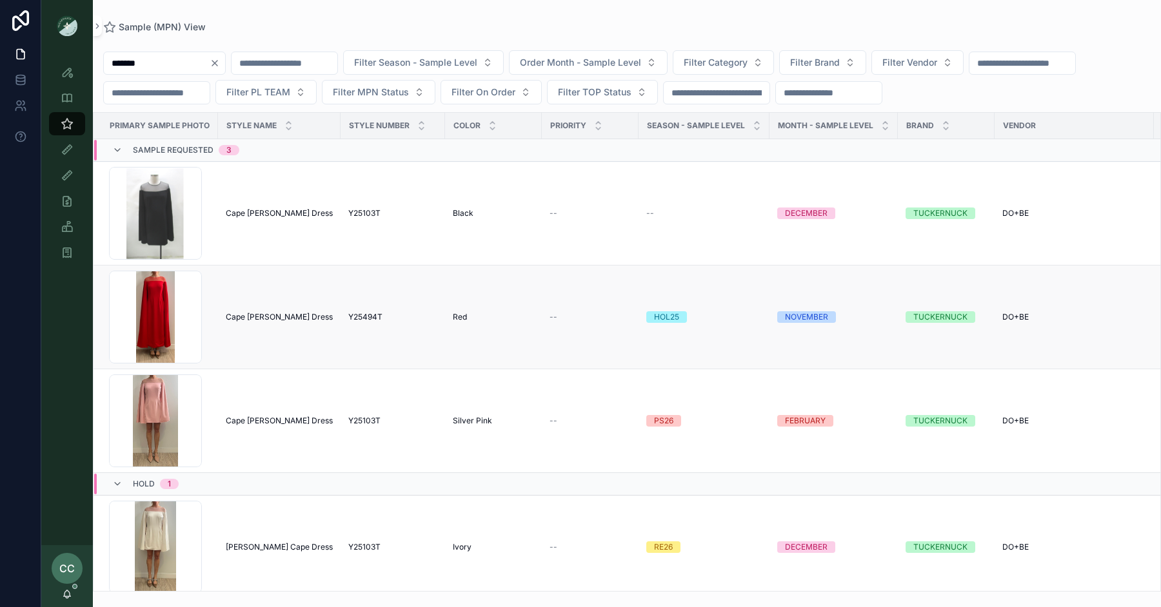
click at [244, 313] on span "Cape [PERSON_NAME] Dress" at bounding box center [279, 317] width 107 height 10
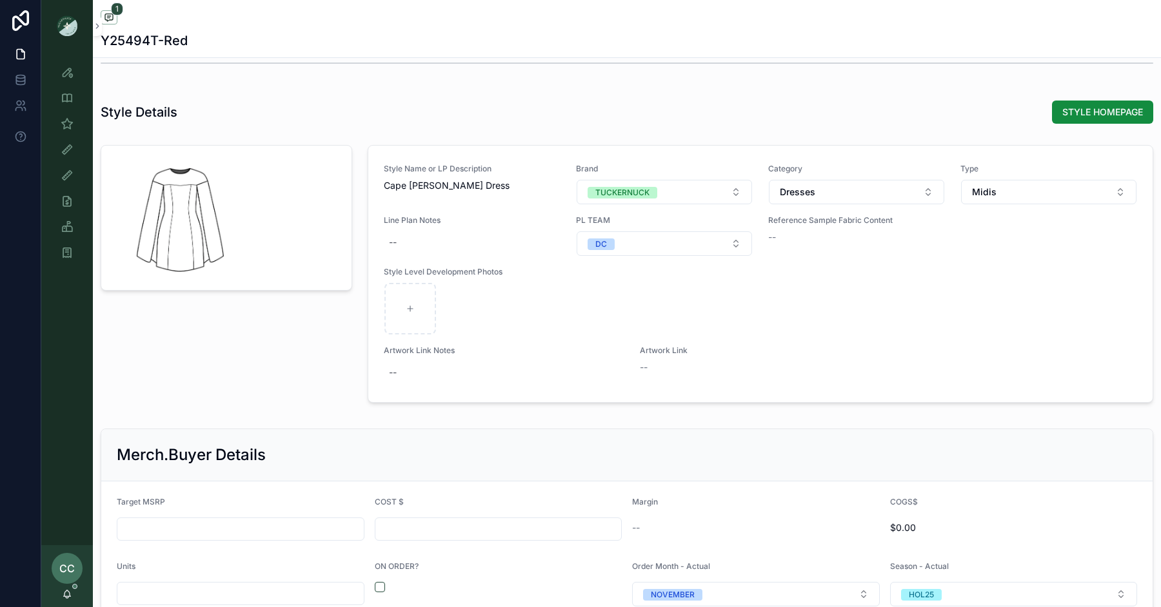
scroll to position [1197, 0]
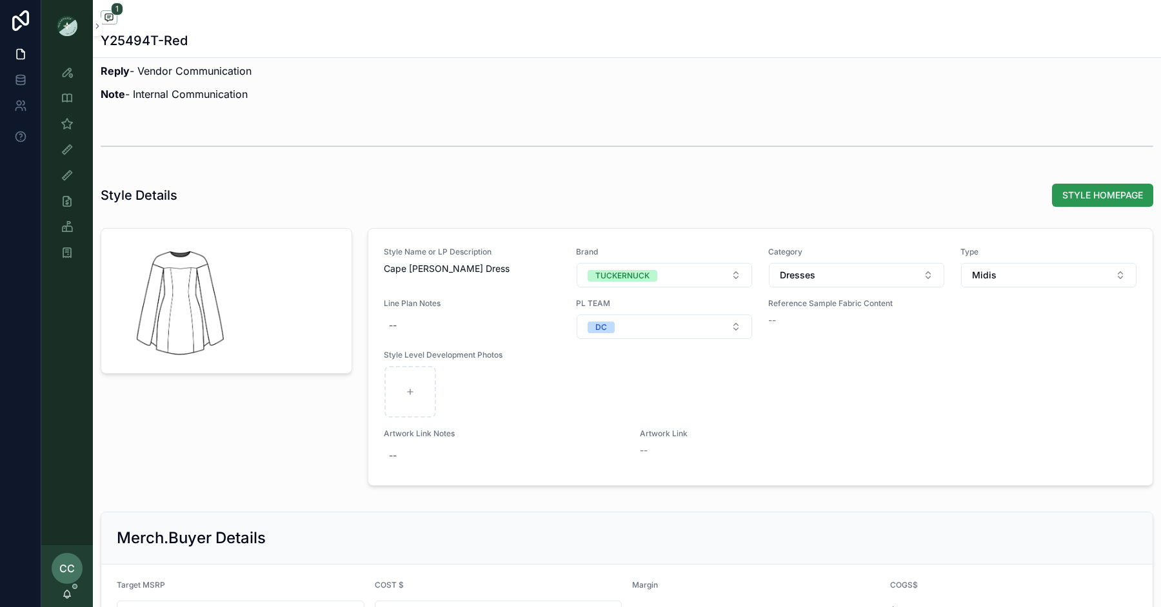
click at [1066, 190] on span "STYLE HOMEPAGE" at bounding box center [1102, 195] width 81 height 13
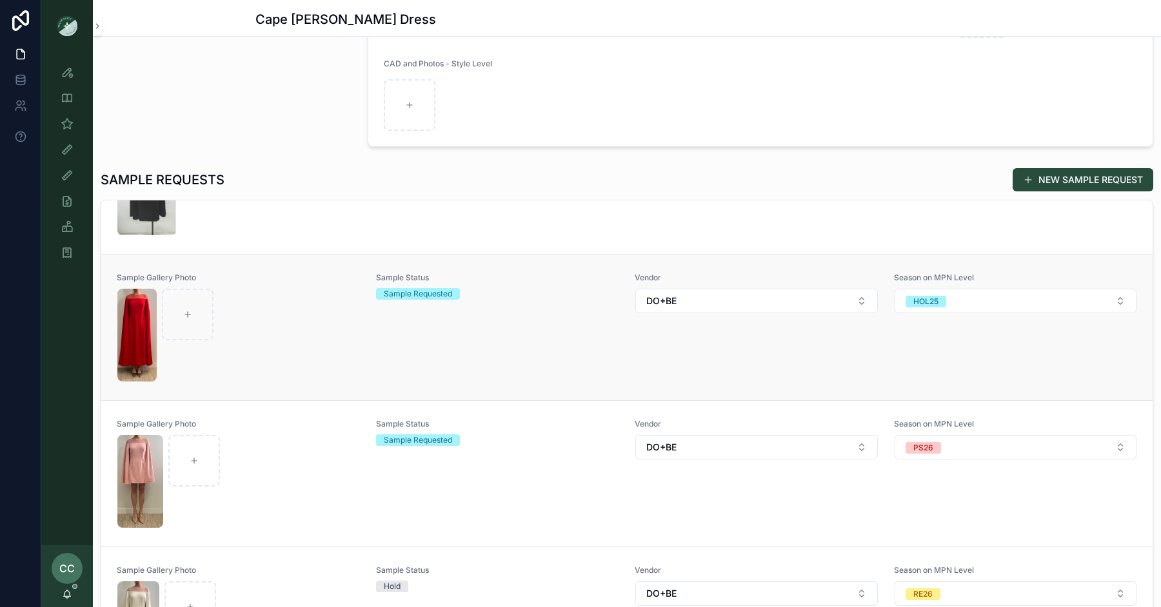
scroll to position [57, 0]
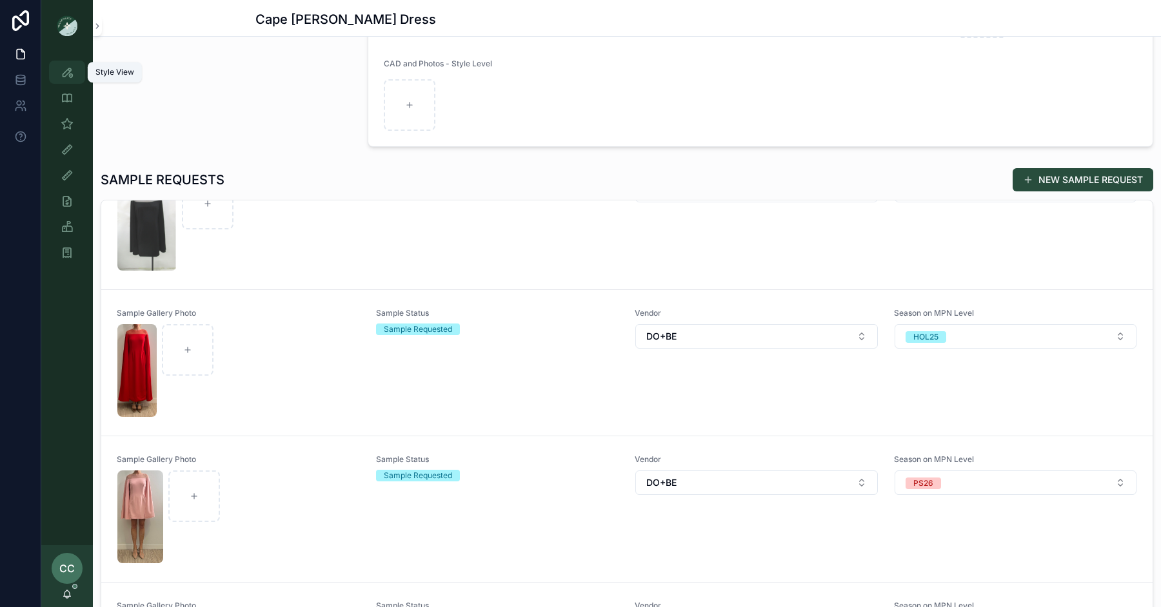
click at [70, 78] on icon "scrollable content" at bounding box center [67, 72] width 13 height 13
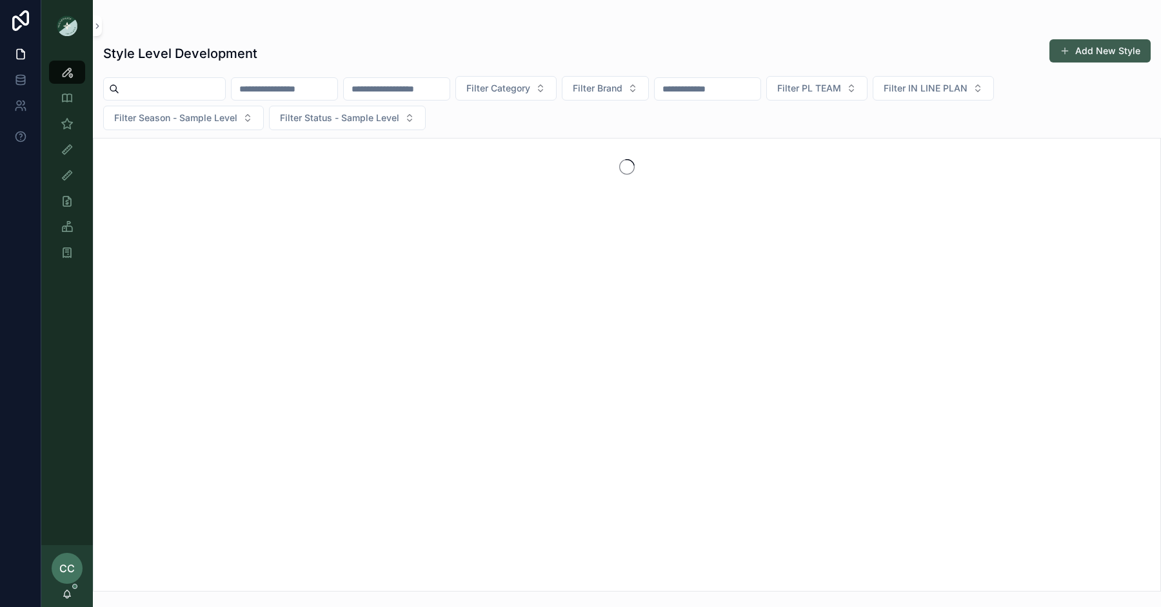
click at [1098, 57] on button "Add New Style" at bounding box center [1099, 50] width 101 height 23
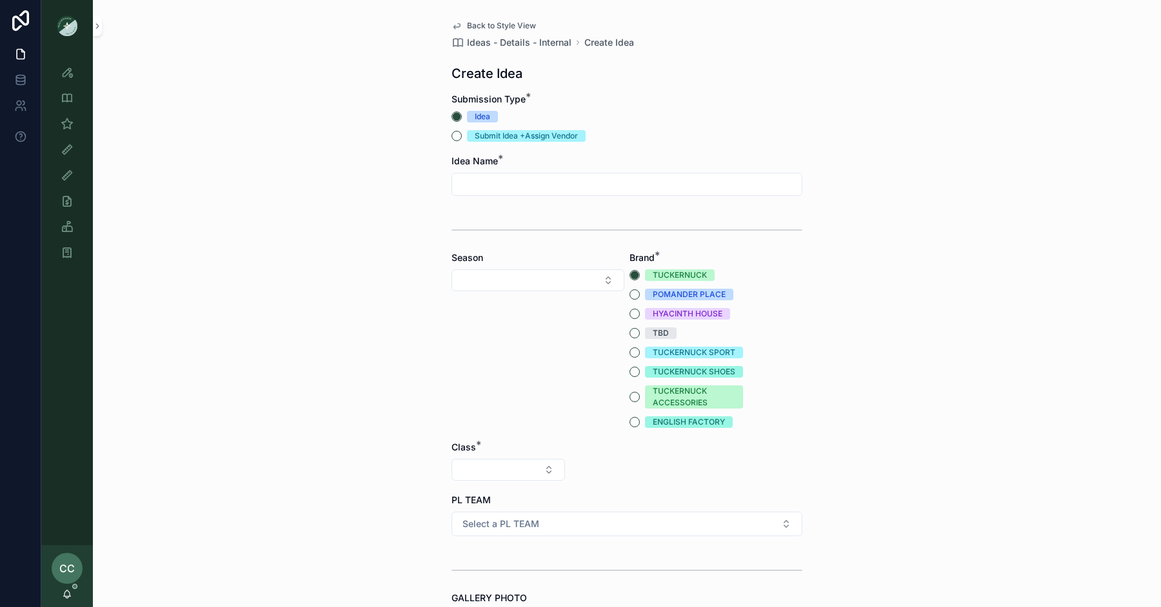
click at [484, 137] on div "Submit Idea +Assign Vendor" at bounding box center [526, 136] width 103 height 12
click at [462, 137] on button "Submit Idea +Assign Vendor" at bounding box center [456, 136] width 10 height 10
click at [504, 182] on input "scrollable content" at bounding box center [626, 184] width 349 height 18
type input "**********"
click at [520, 275] on button "Select Button" at bounding box center [537, 281] width 173 height 22
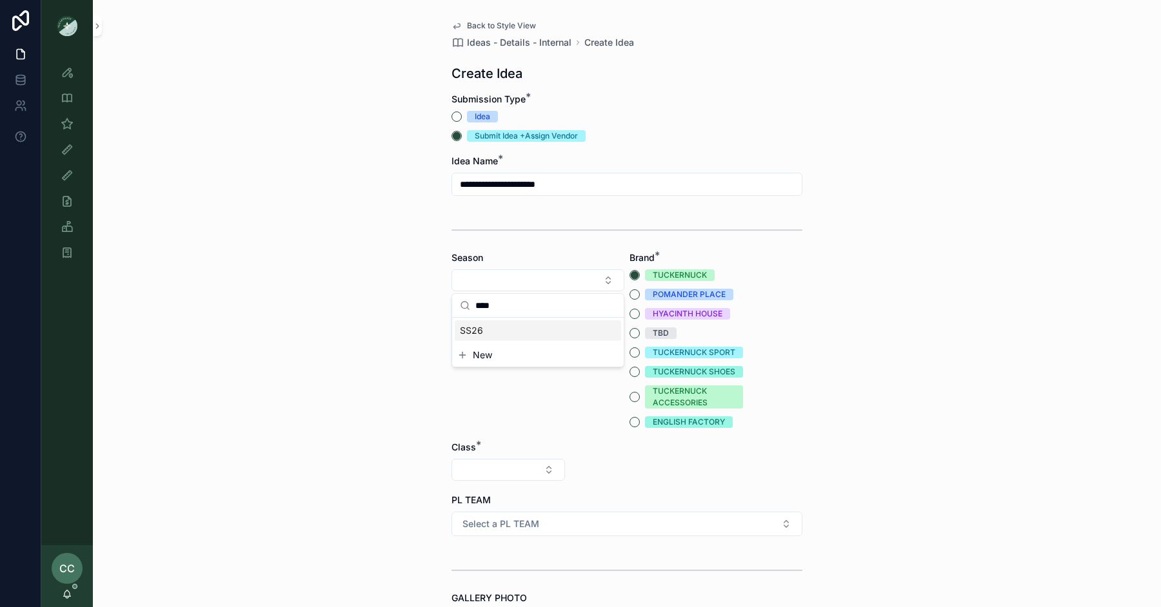
type input "****"
click at [494, 323] on div "SS26" at bounding box center [538, 330] width 166 height 21
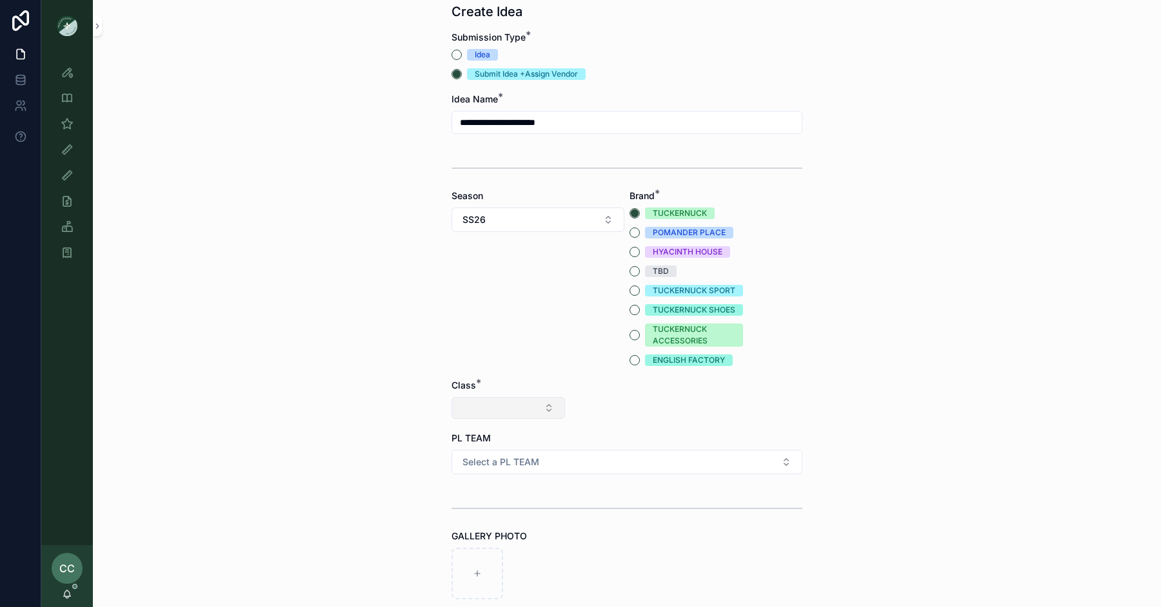
click at [515, 409] on button "Select Button" at bounding box center [507, 408] width 113 height 22
type input "****"
click at [507, 459] on div "Clothing" at bounding box center [508, 458] width 155 height 21
click at [594, 409] on button "Select Button" at bounding box center [626, 408] width 113 height 22
type input "***"
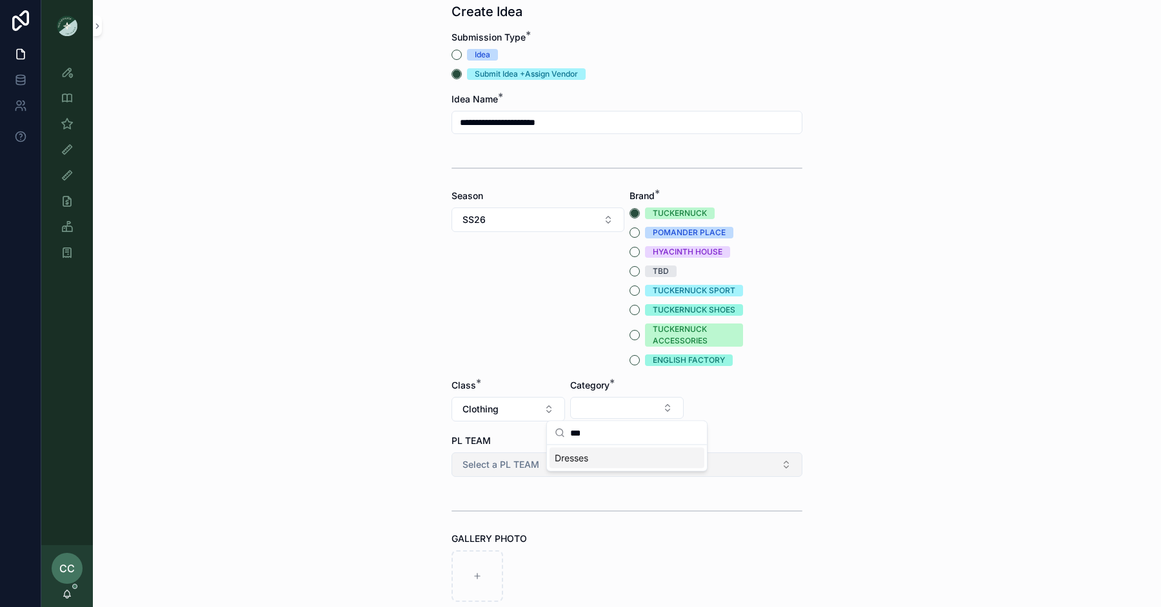
click at [583, 459] on span "Dresses" at bounding box center [571, 458] width 34 height 13
click at [730, 407] on button "Select Button" at bounding box center [745, 408] width 113 height 22
click at [700, 476] on div "Maxis" at bounding box center [745, 479] width 155 height 21
click at [575, 453] on button "Select a PL TEAM" at bounding box center [626, 465] width 351 height 25
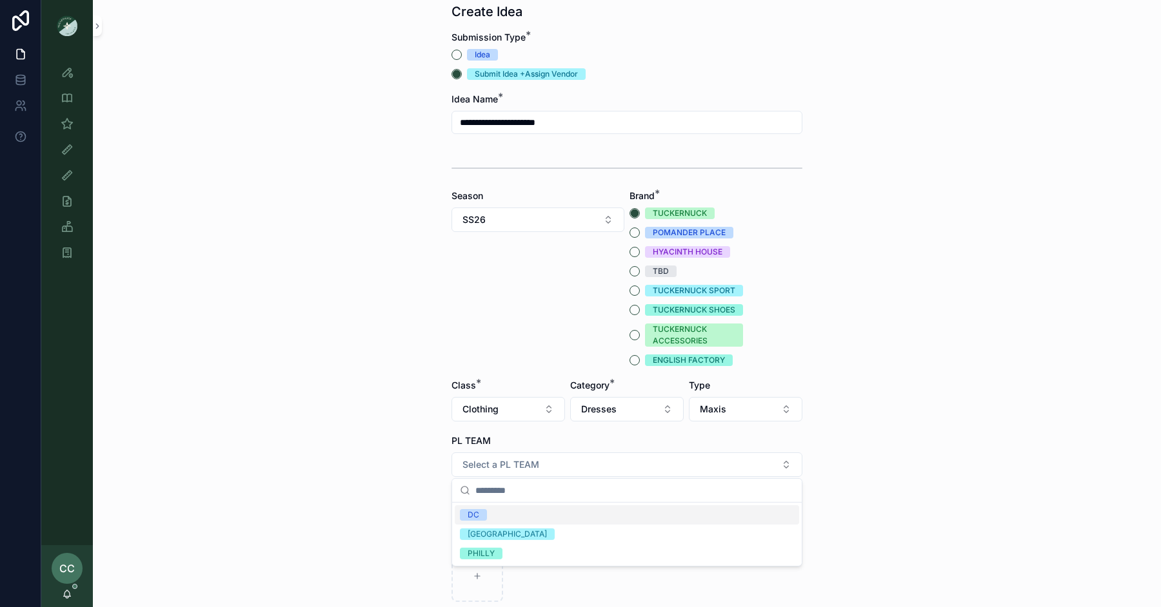
click at [526, 518] on div "DC" at bounding box center [627, 514] width 344 height 19
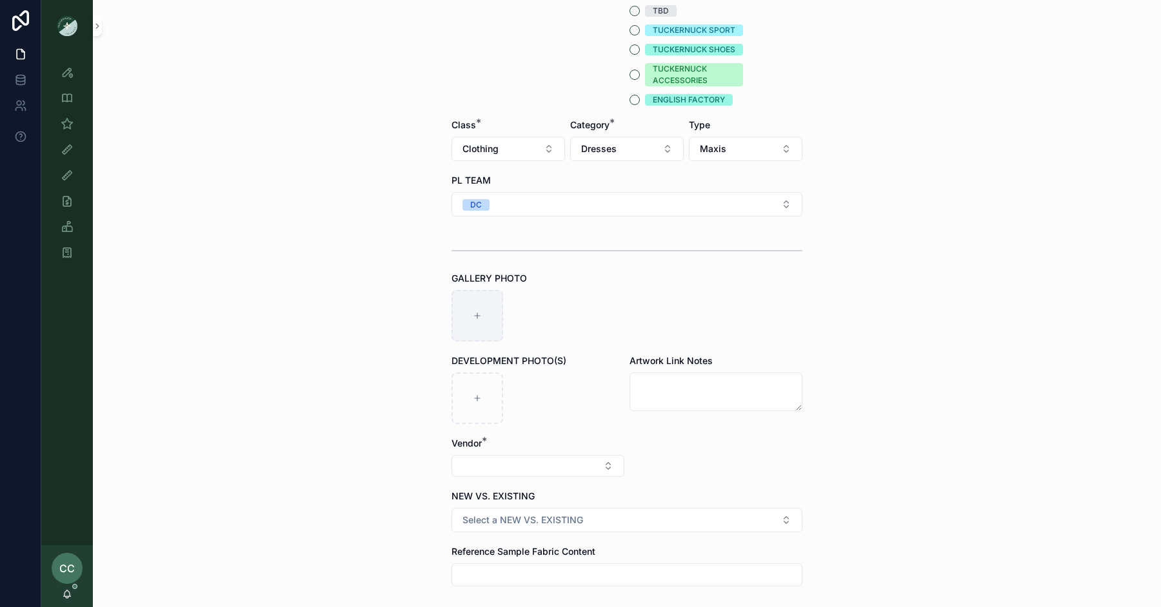
scroll to position [362, 0]
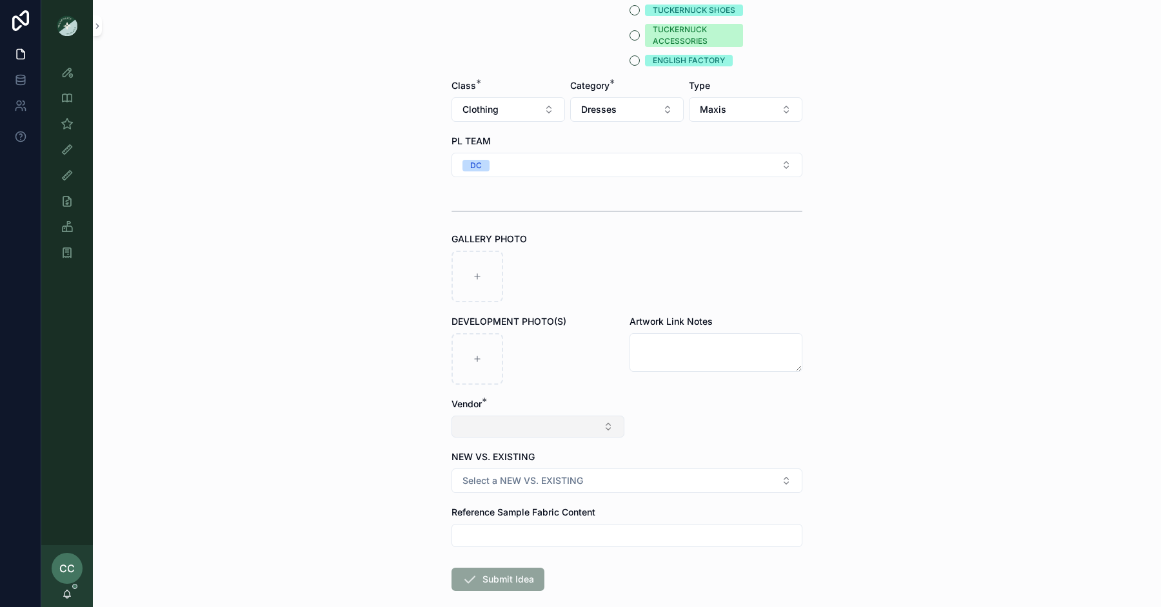
click at [529, 417] on button "Select Button" at bounding box center [537, 427] width 173 height 22
type input "**"
click at [505, 492] on div "DO+BE" at bounding box center [538, 496] width 166 height 21
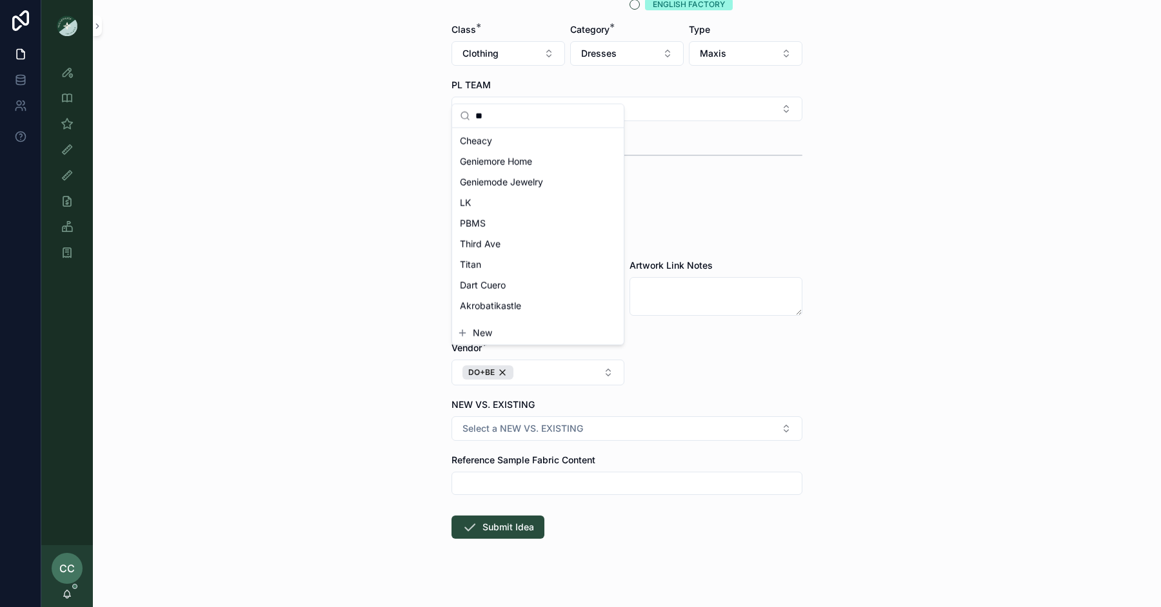
scroll to position [429, 0]
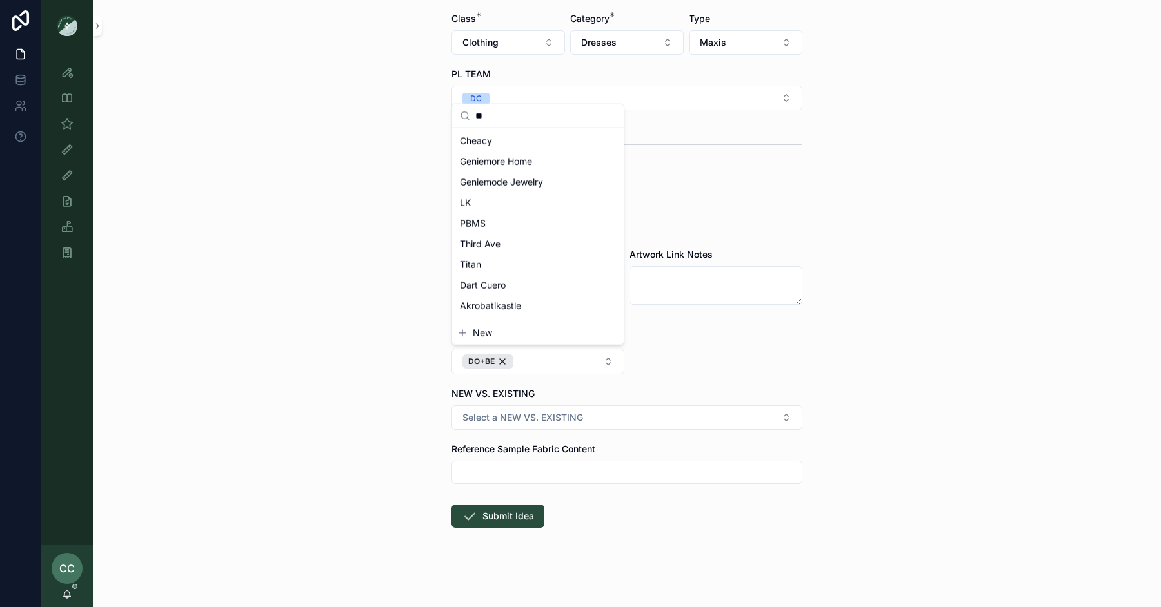
click at [625, 387] on div "NEW VS. EXISTING" at bounding box center [626, 393] width 351 height 13
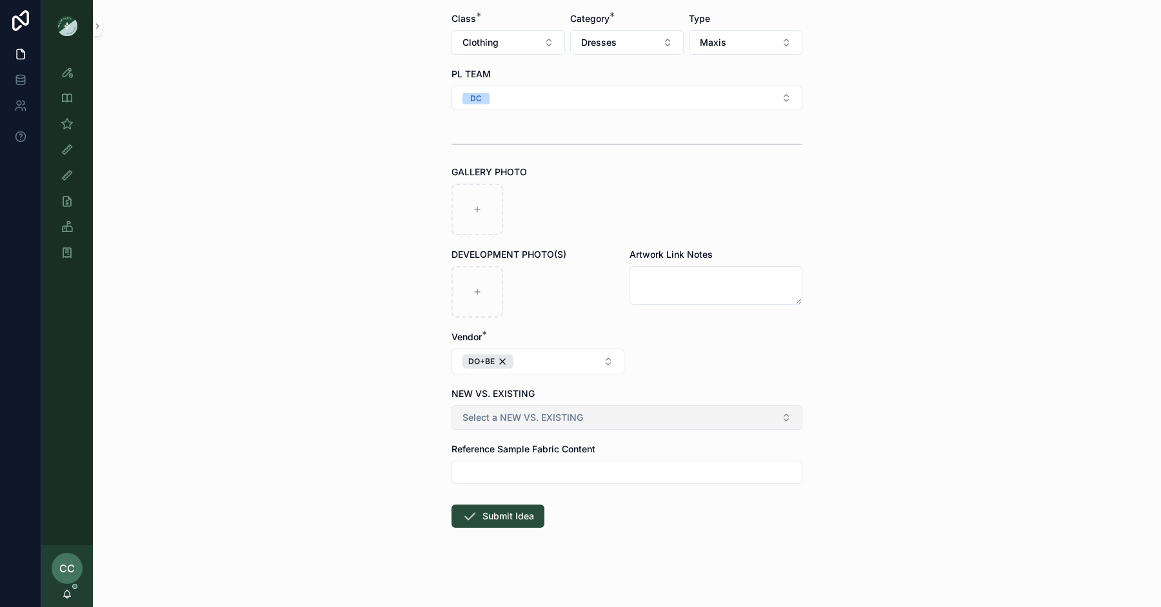
click at [604, 415] on button "Select a NEW VS. EXISTING" at bounding box center [626, 418] width 351 height 25
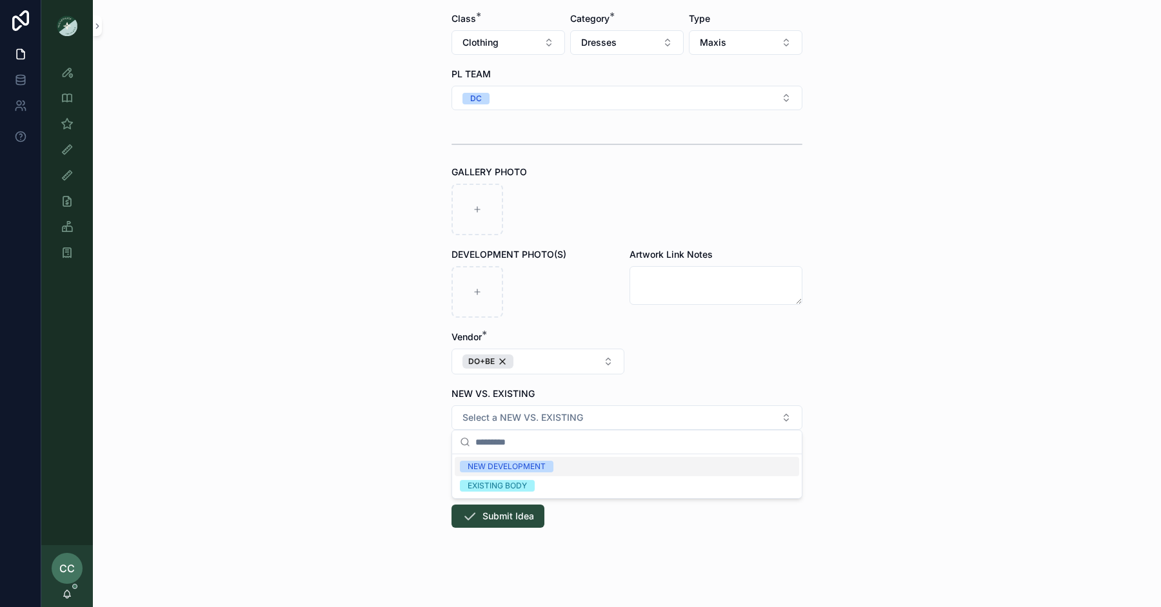
click at [581, 463] on div "NEW DEVELOPMENT" at bounding box center [627, 466] width 344 height 19
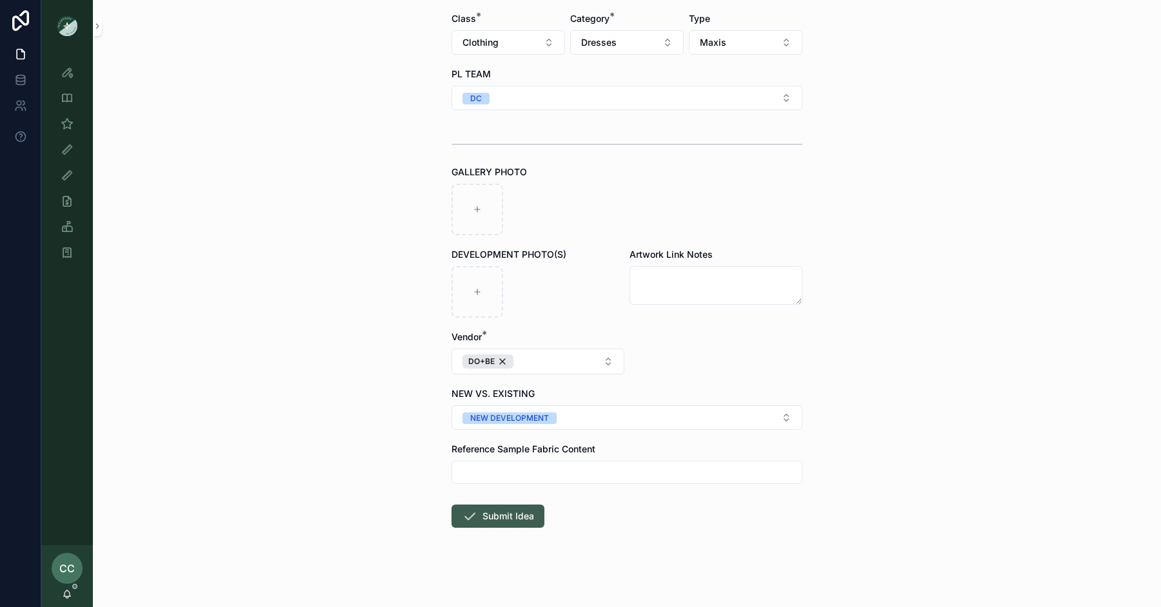
click at [502, 518] on button "Submit Idea" at bounding box center [497, 516] width 93 height 23
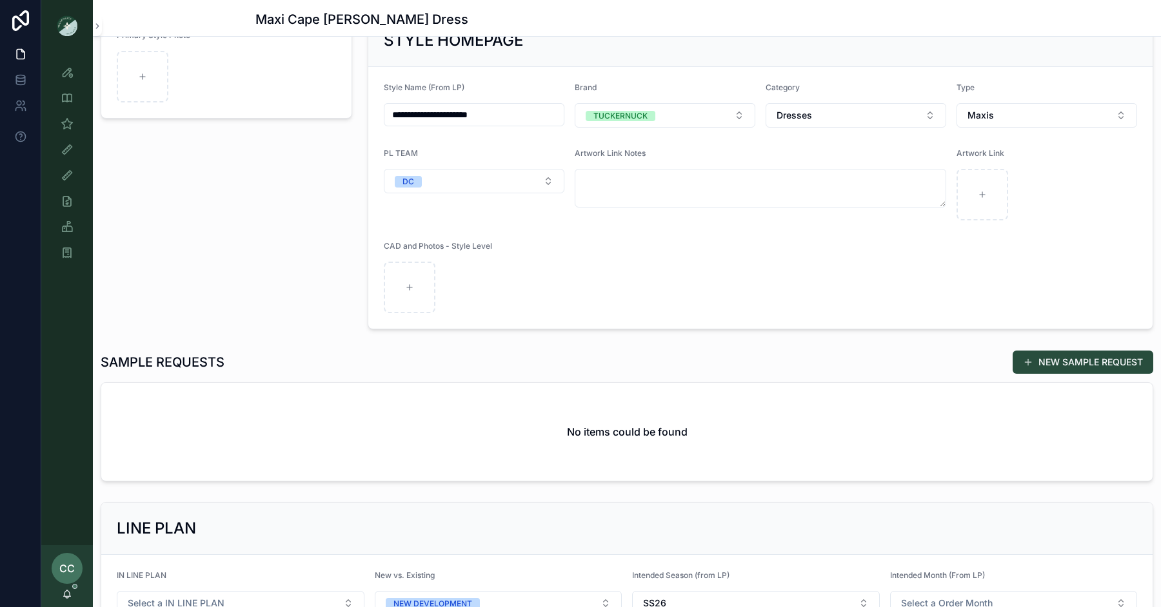
scroll to position [115, 0]
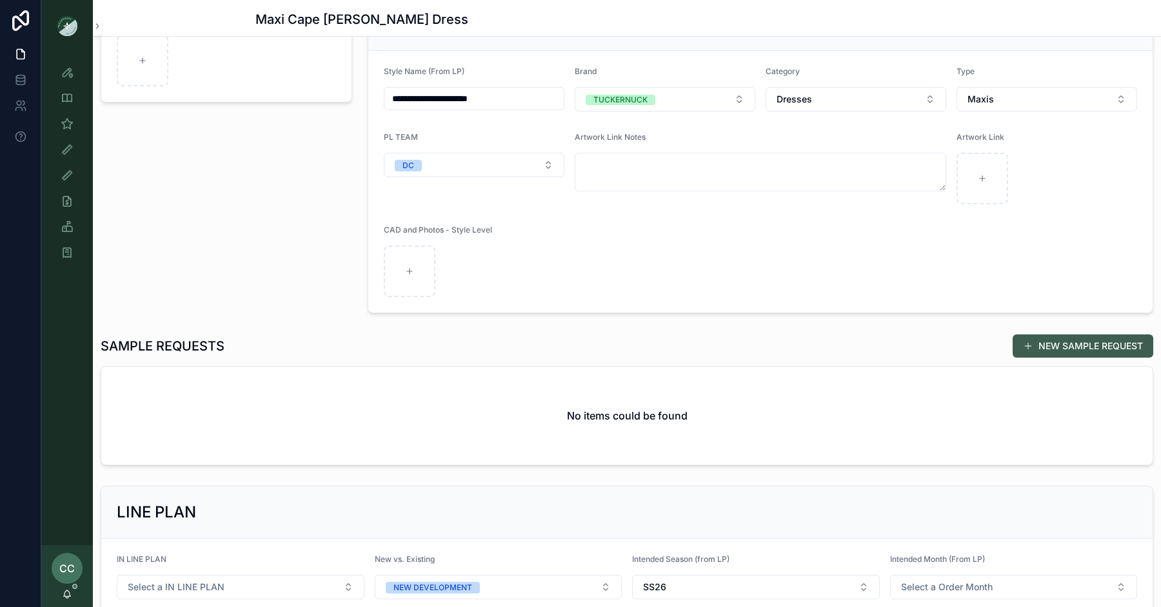
click at [1059, 335] on button "NEW SAMPLE REQUEST" at bounding box center [1082, 346] width 141 height 23
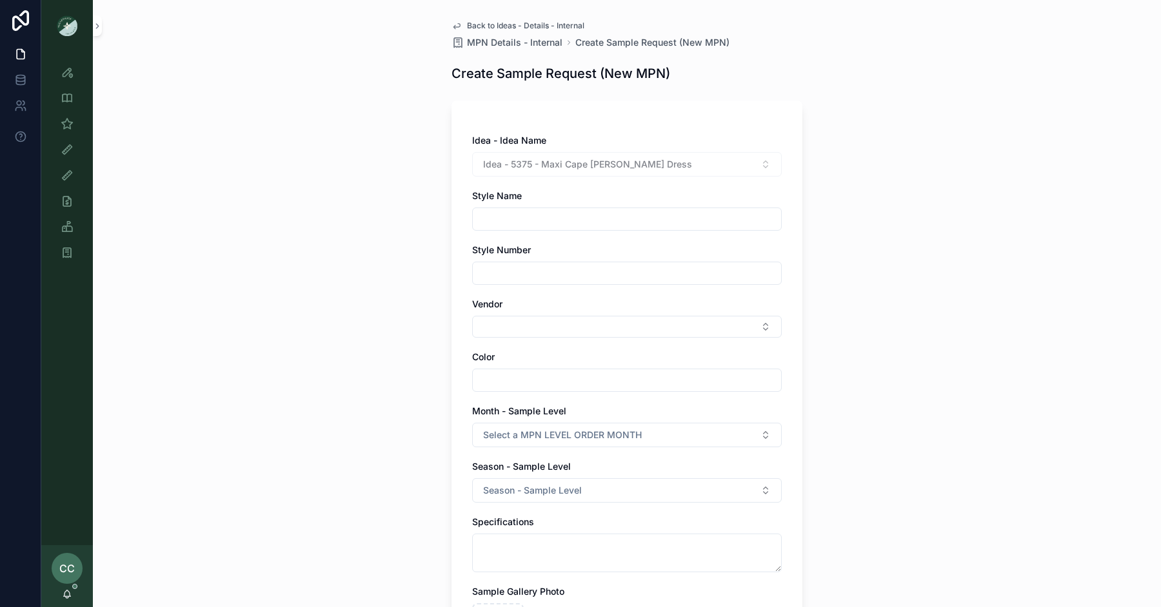
click at [571, 216] on input "scrollable content" at bounding box center [627, 219] width 308 height 18
type input "*"
type input "**********"
click at [520, 266] on input "scrollable content" at bounding box center [627, 273] width 308 height 18
click at [505, 326] on button "Select Button" at bounding box center [626, 327] width 309 height 22
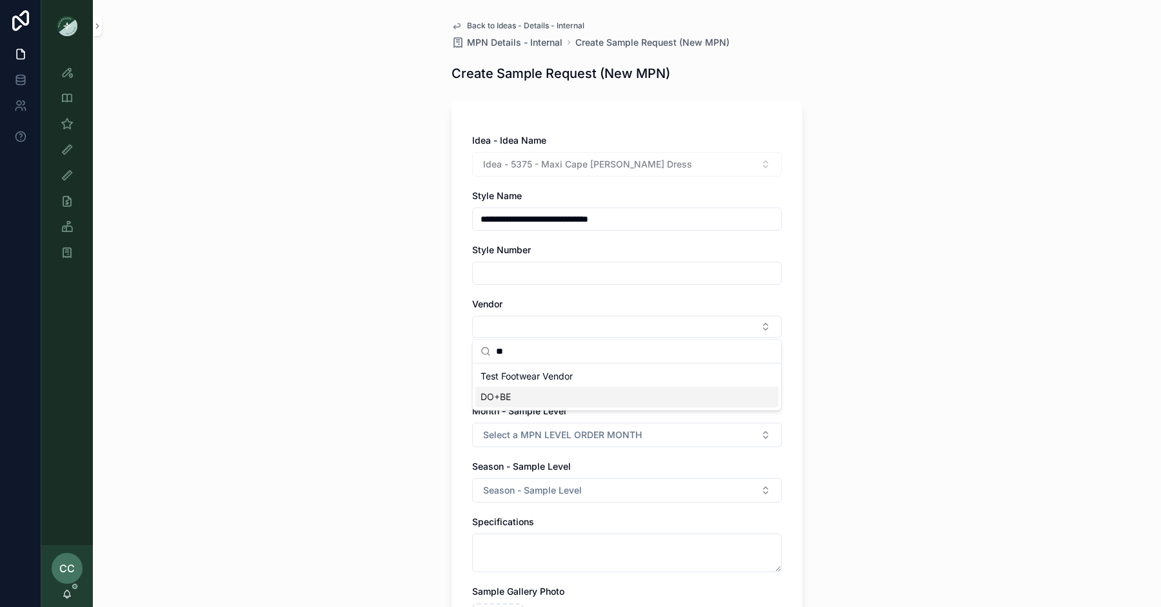
type input "**"
click at [519, 395] on div "DO+BE" at bounding box center [626, 397] width 303 height 21
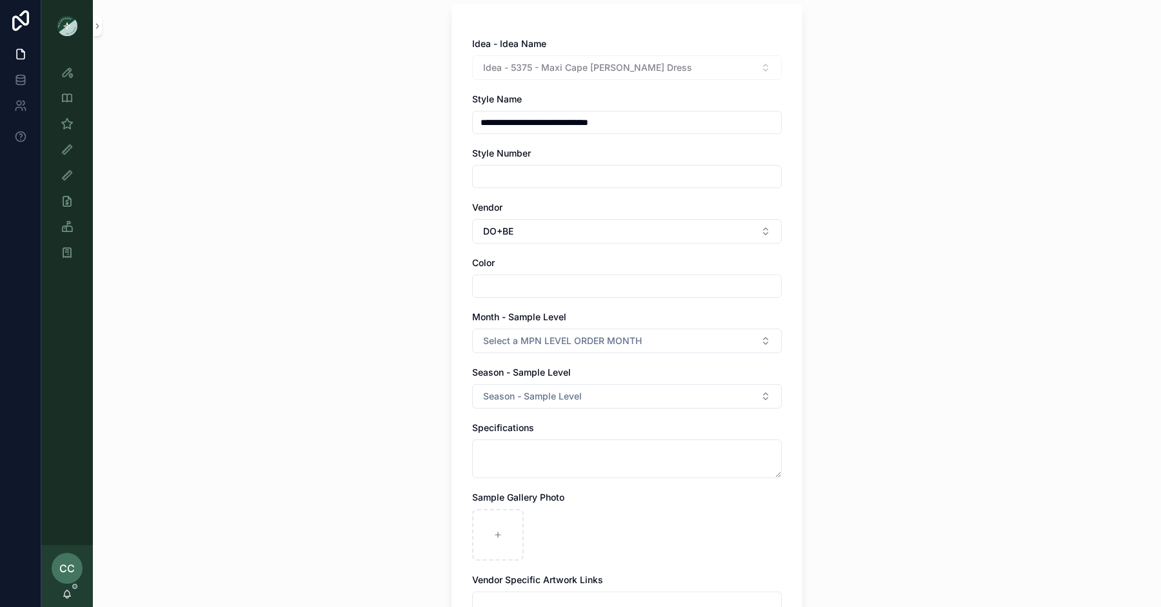
scroll to position [97, 0]
click at [540, 288] on input "scrollable content" at bounding box center [627, 286] width 308 height 18
type input "*********"
click at [598, 339] on span "Select a MPN LEVEL ORDER MONTH" at bounding box center [562, 340] width 159 height 13
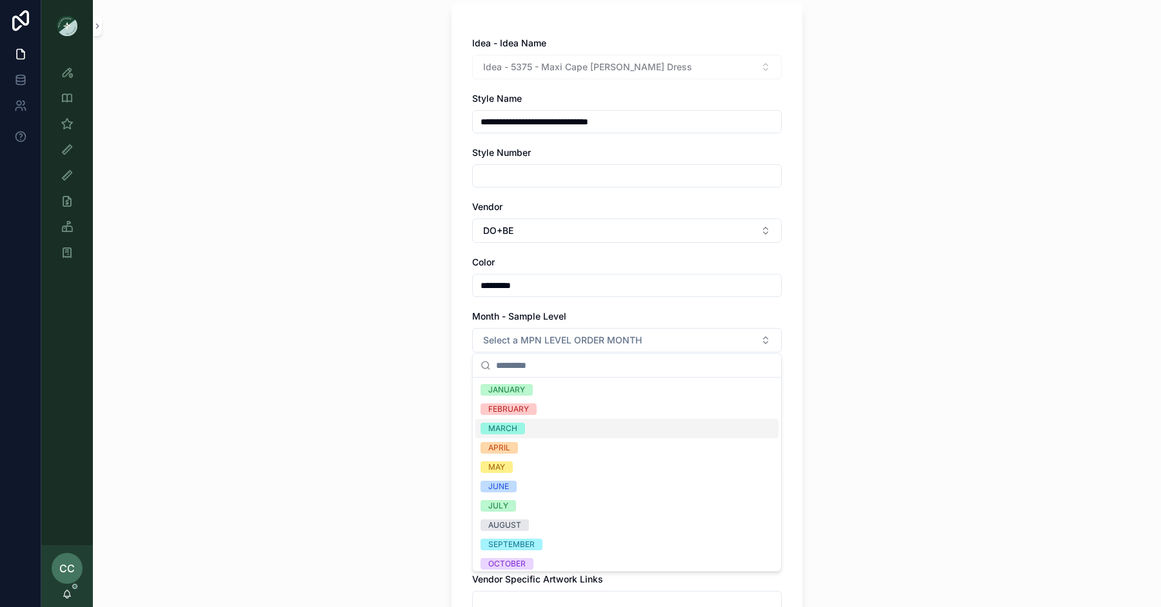
click at [531, 434] on div "MARCH" at bounding box center [626, 428] width 303 height 19
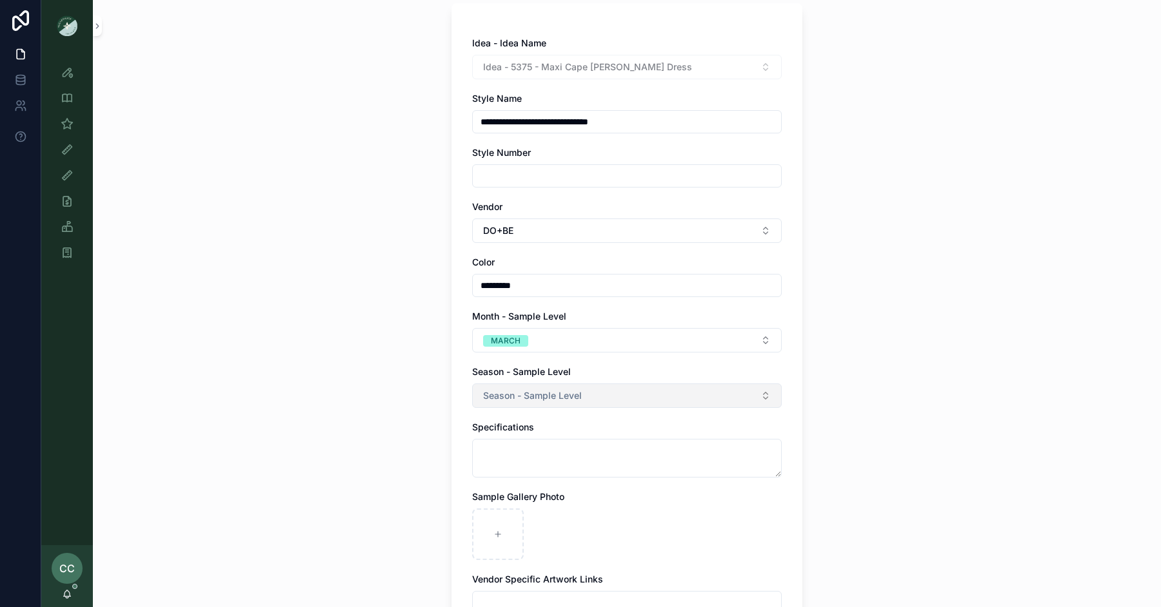
click at [546, 404] on button "Season - Sample Level" at bounding box center [626, 396] width 309 height 25
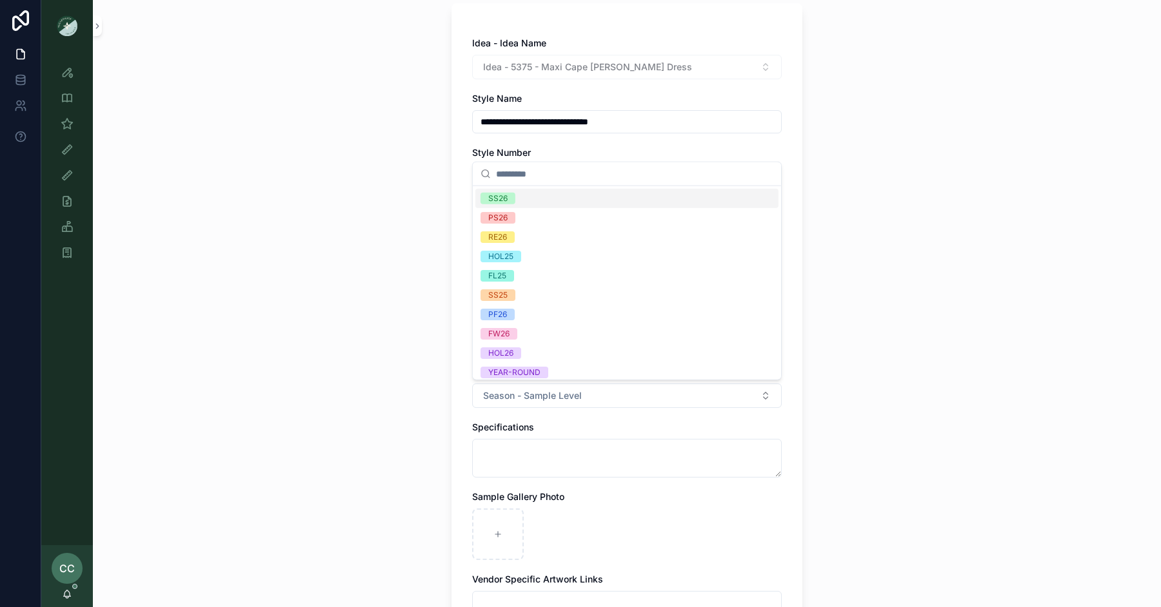
click at [556, 196] on div "SS26" at bounding box center [626, 198] width 303 height 19
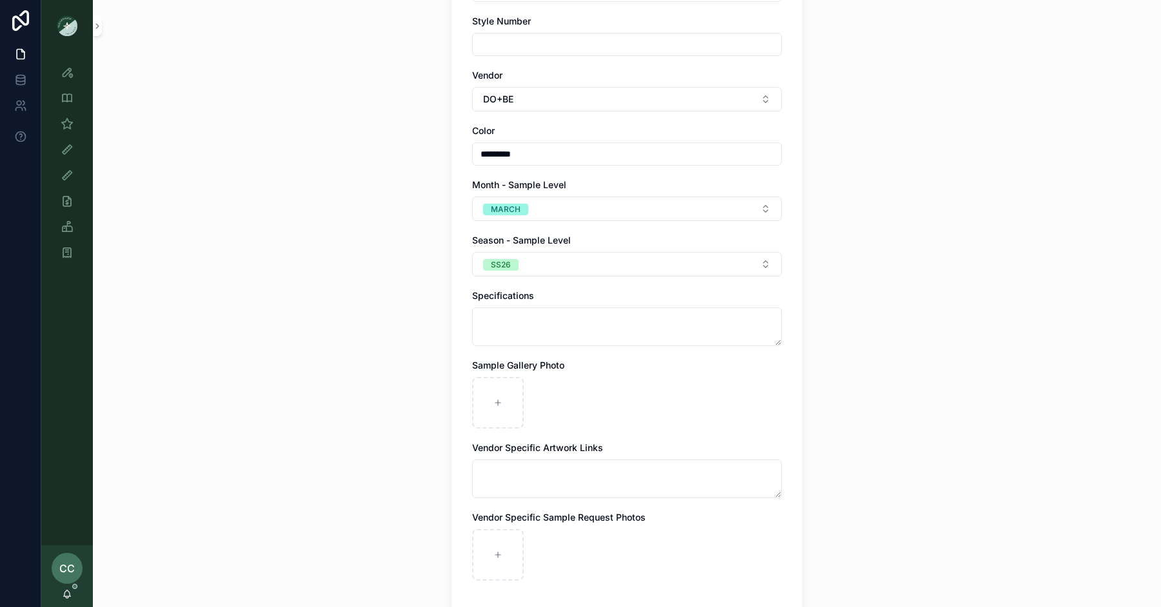
scroll to position [274, 0]
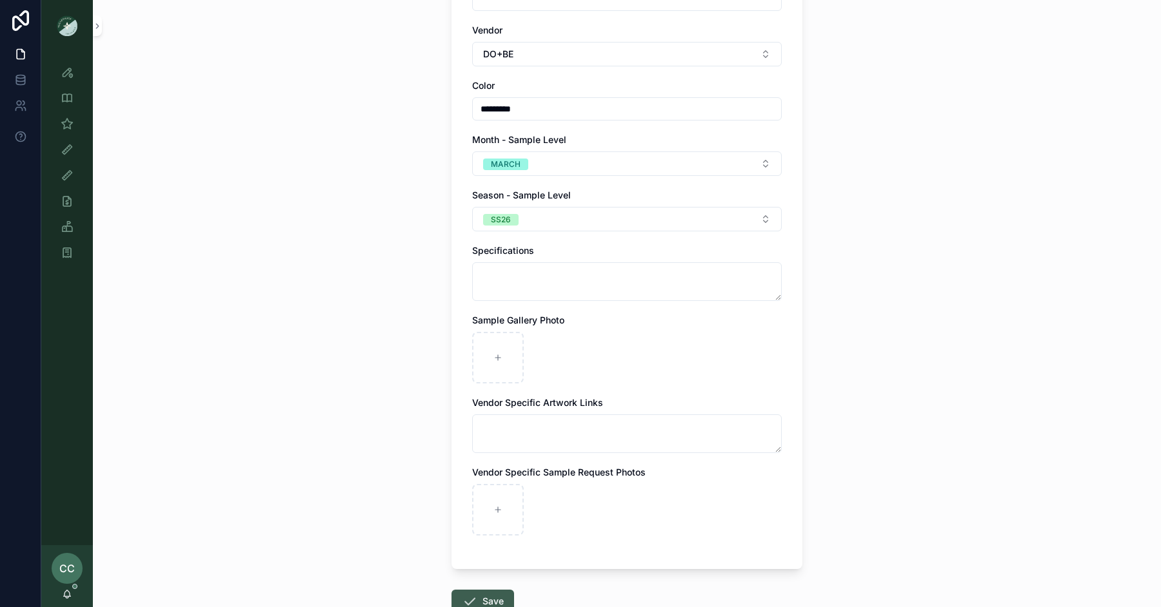
click at [482, 592] on button "Save" at bounding box center [482, 601] width 63 height 23
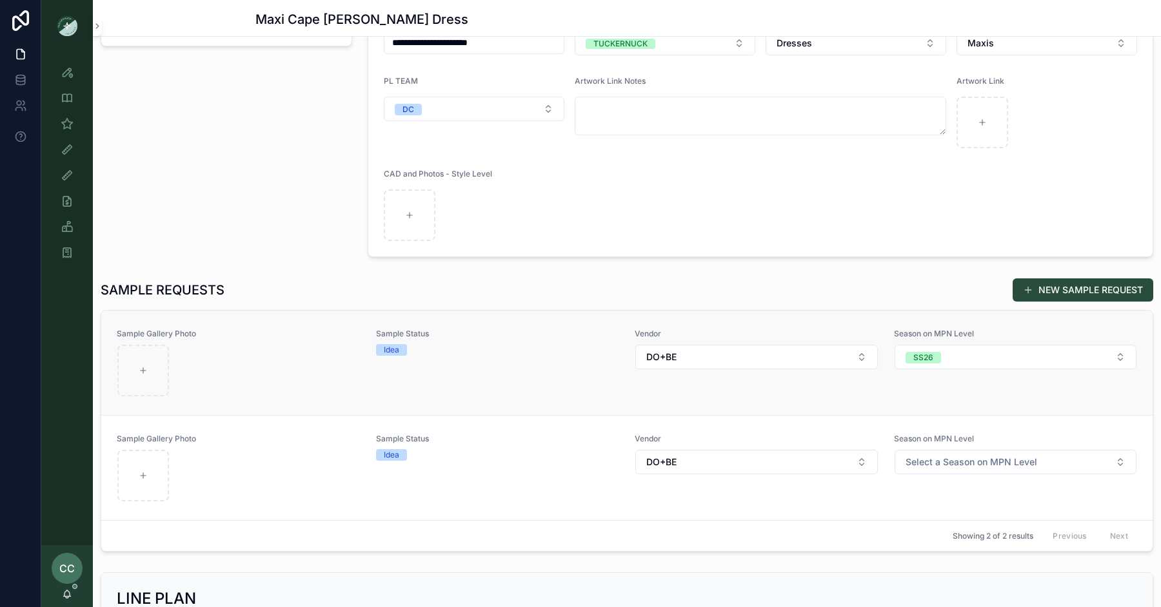
scroll to position [172, 0]
click at [511, 467] on div "Sample Status Idea" at bounding box center [498, 467] width 244 height 68
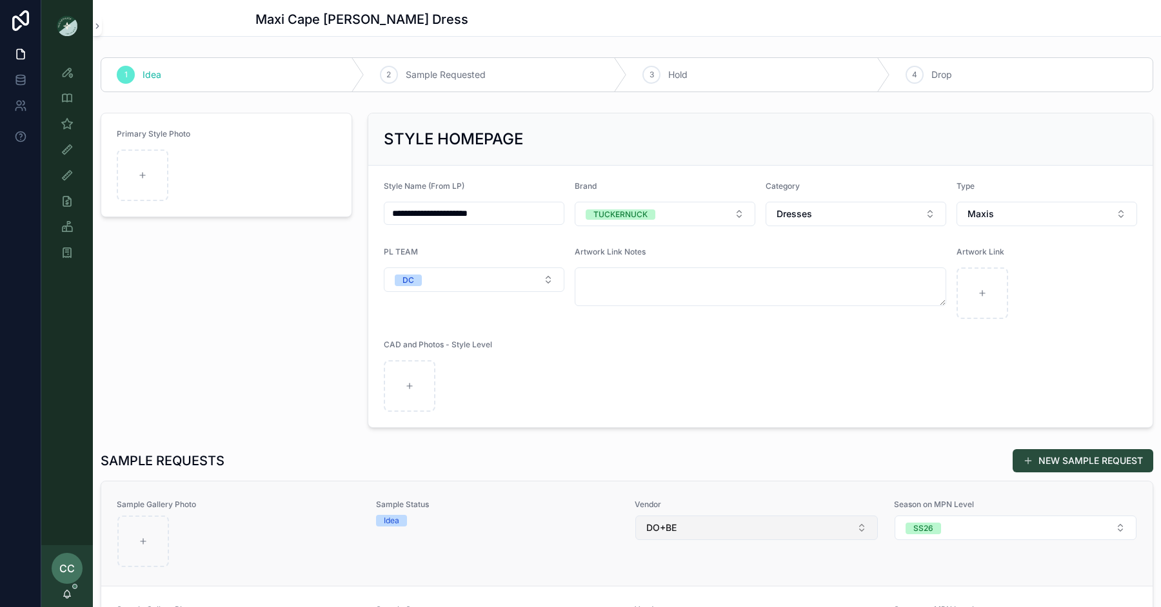
scroll to position [1325, 0]
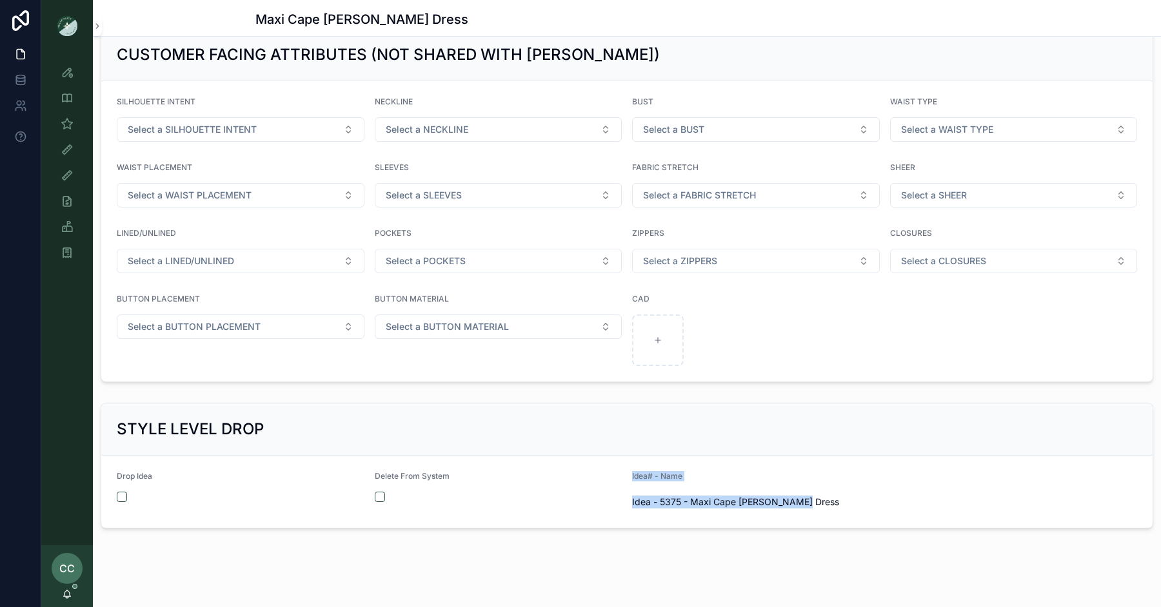
drag, startPoint x: 799, startPoint y: 496, endPoint x: 623, endPoint y: 498, distance: 176.7
click at [623, 498] on form "Drop Idea Delete From System Idea# - Name Idea - 5375 - Maxi Cape Estelle Dress" at bounding box center [626, 492] width 1051 height 72
copy form "Idea# - Name Idea - 5375 - Maxi Cape Estelle Dress"
click at [802, 496] on span "Idea - 5375 - Maxi Cape [PERSON_NAME] Dress" at bounding box center [756, 502] width 248 height 13
drag, startPoint x: 792, startPoint y: 496, endPoint x: 629, endPoint y: 498, distance: 163.1
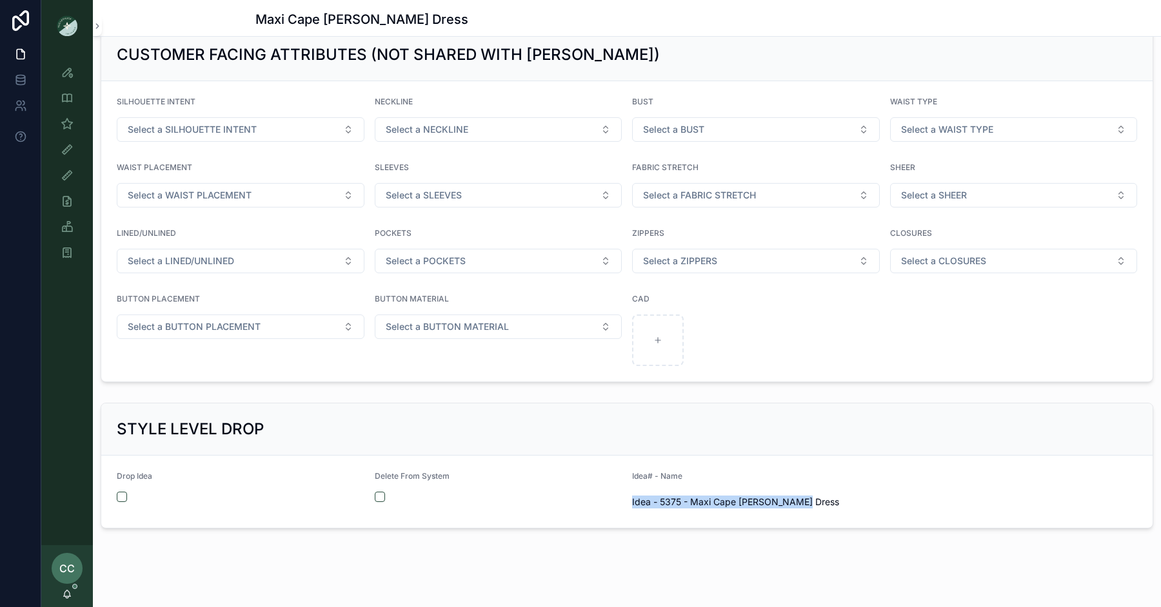
click at [629, 498] on form "Drop Idea Delete From System Idea# - Name Idea - 5375 - Maxi Cape Estelle Dress" at bounding box center [626, 492] width 1051 height 72
copy span "Idea - 5375 - Maxi Cape [PERSON_NAME] Dress"
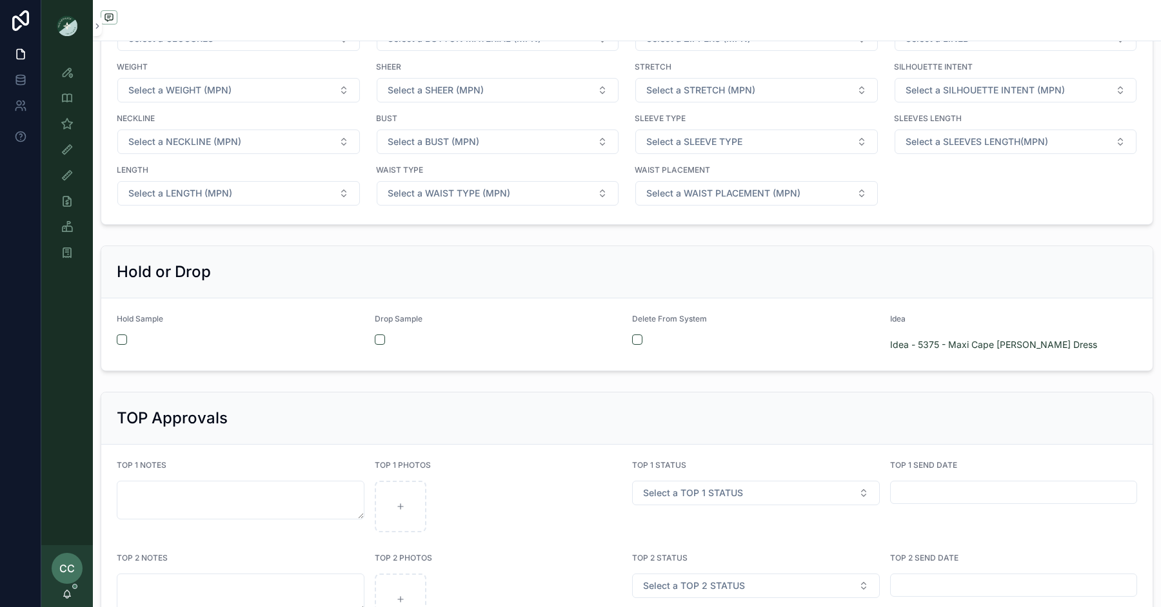
scroll to position [2130, 0]
click at [639, 335] on button "scrollable content" at bounding box center [637, 340] width 10 height 10
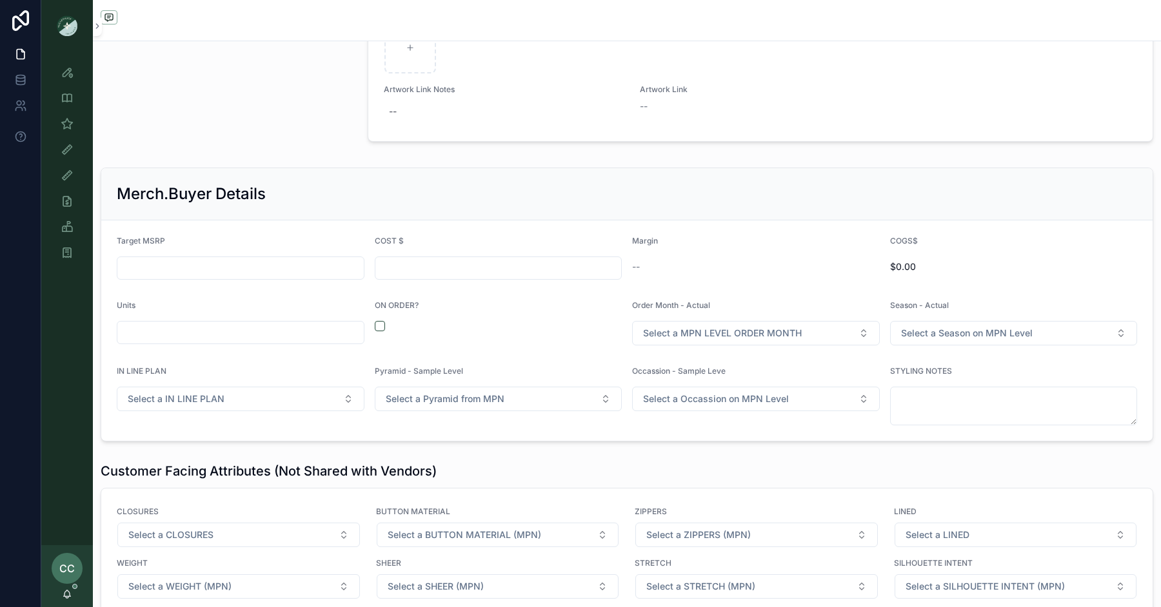
scroll to position [1807, 0]
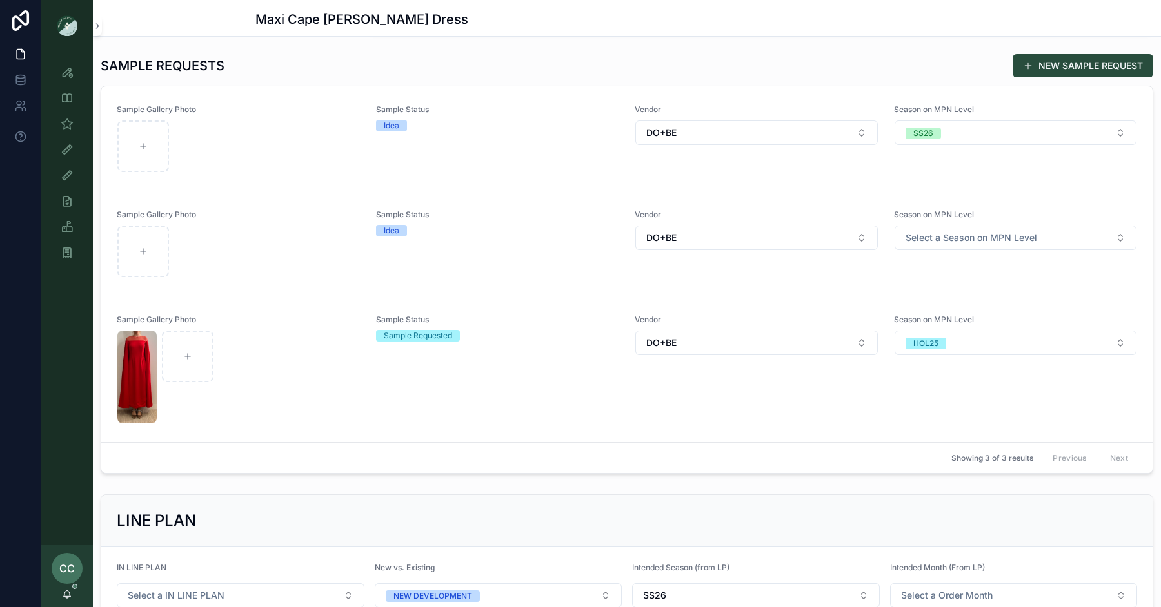
scroll to position [393, 0]
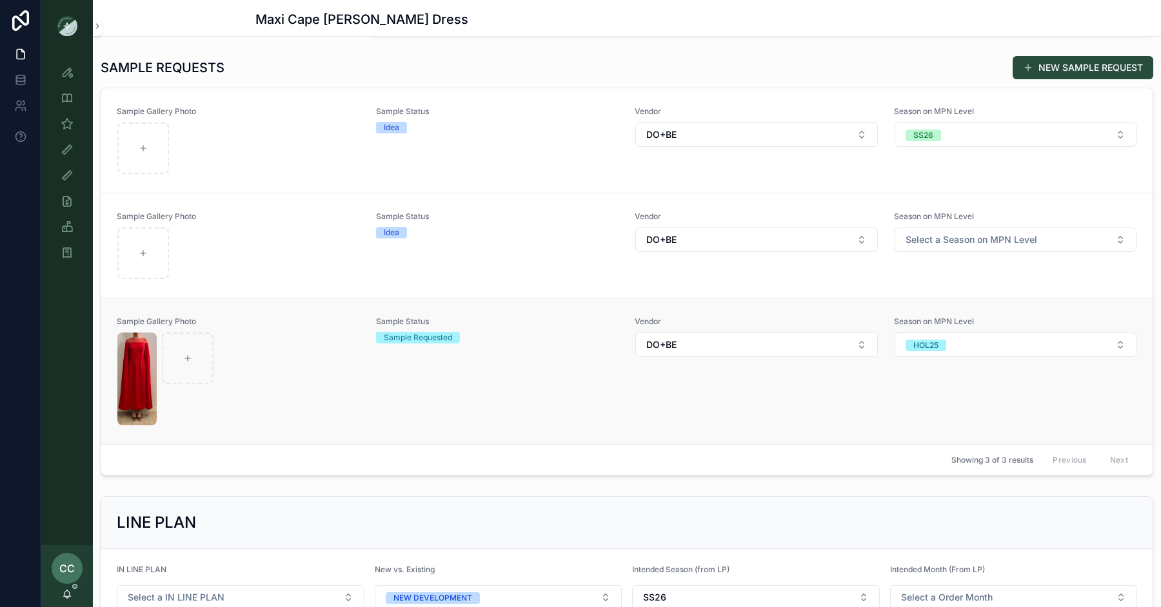
click at [584, 367] on div "Sample Status Sample Requested" at bounding box center [498, 372] width 244 height 110
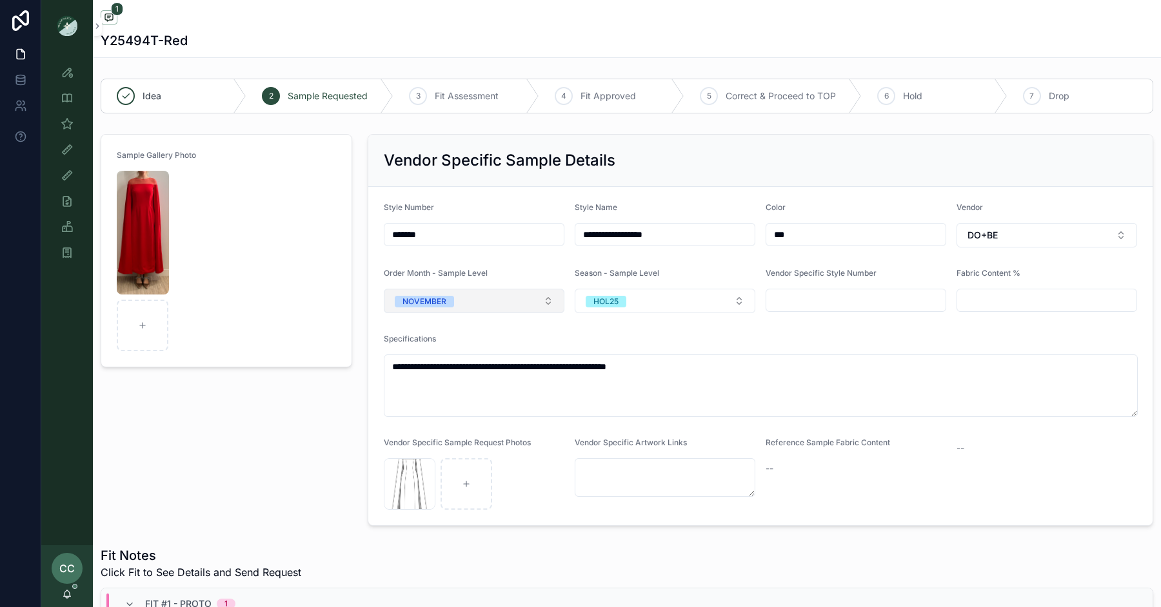
click at [512, 293] on button "NOVEMBER" at bounding box center [474, 301] width 181 height 25
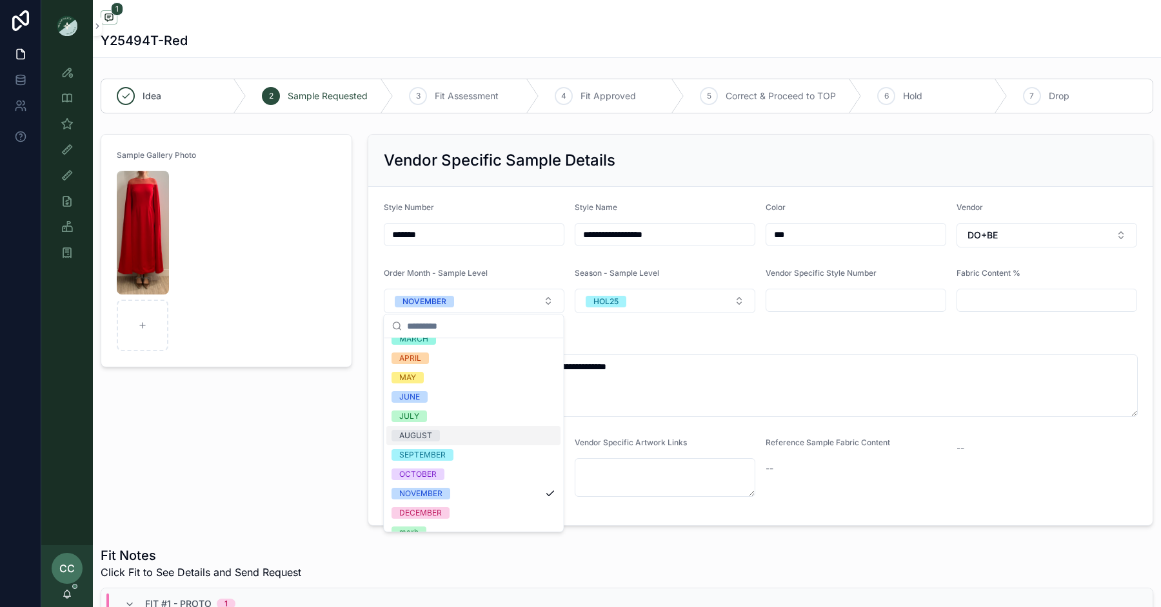
scroll to position [82, 0]
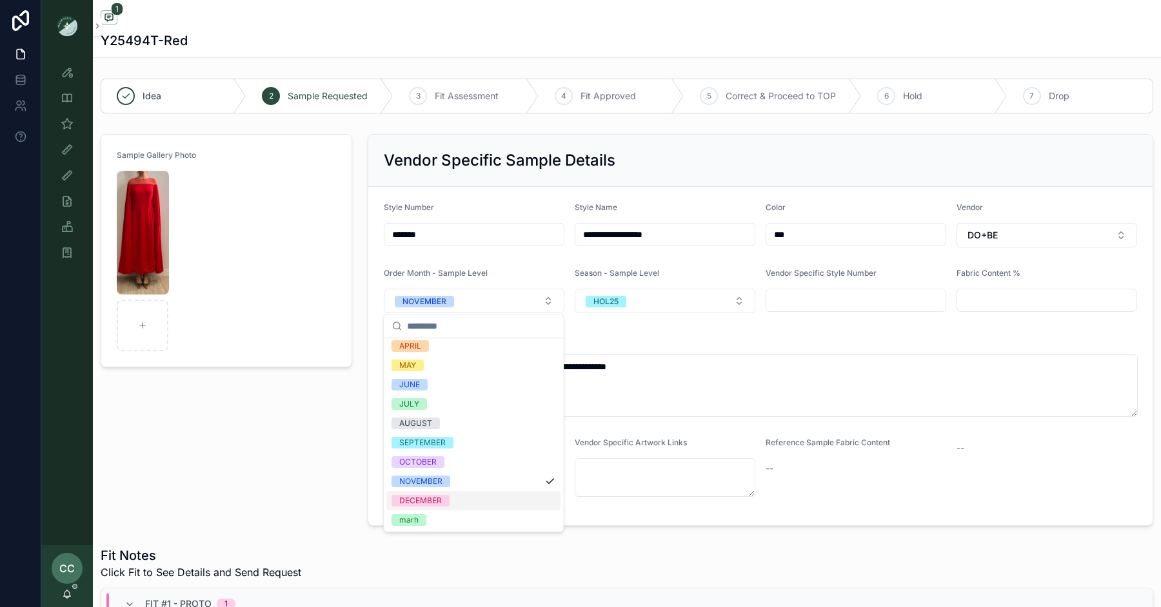
click at [442, 501] on span "DECEMBER" at bounding box center [420, 501] width 58 height 12
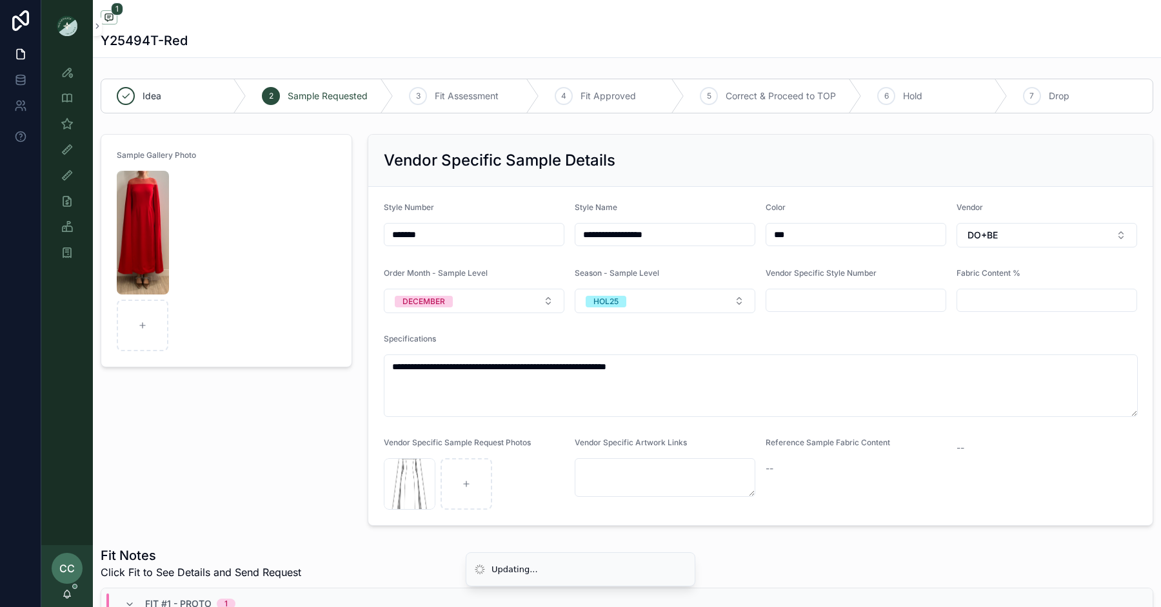
click at [332, 475] on div "Sample Gallery Photo" at bounding box center [226, 330] width 267 height 402
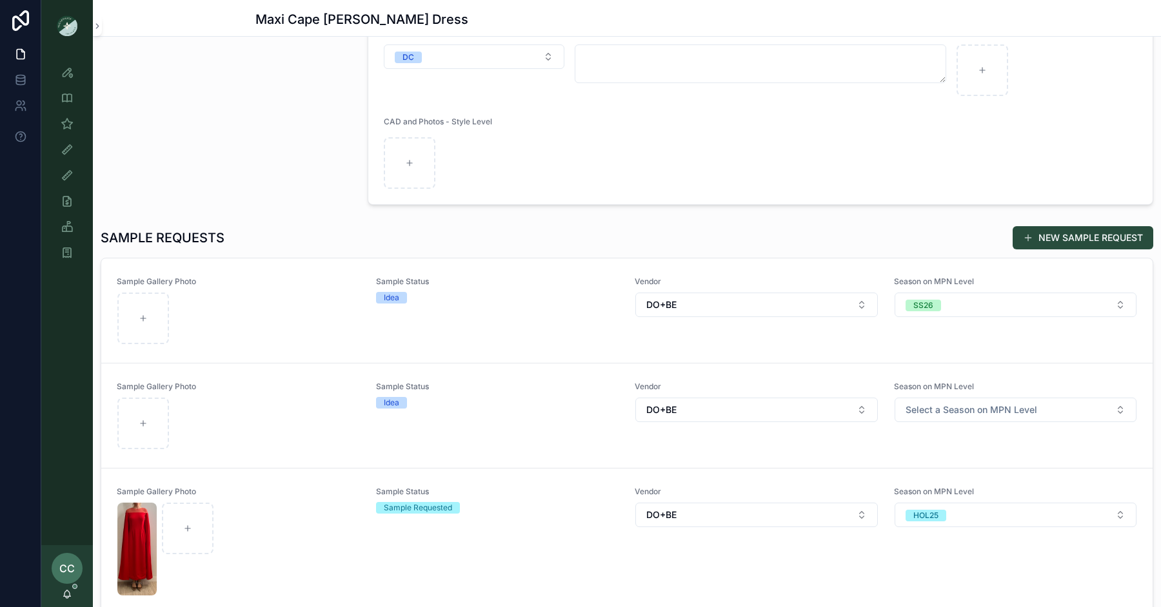
scroll to position [313, 0]
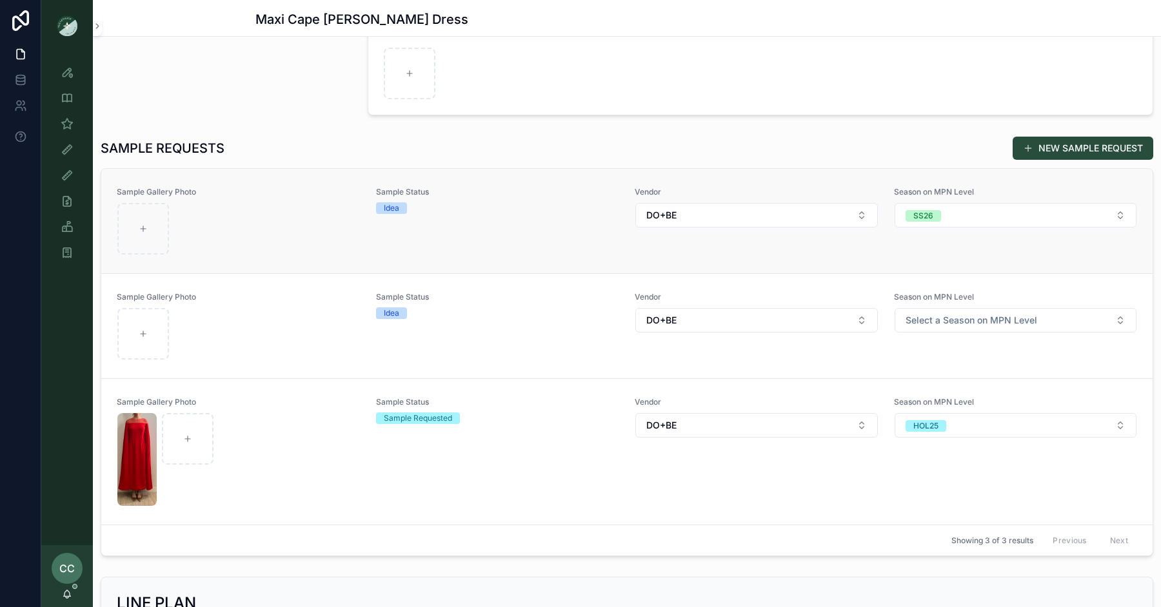
click at [248, 202] on form "scrollable content" at bounding box center [239, 228] width 244 height 53
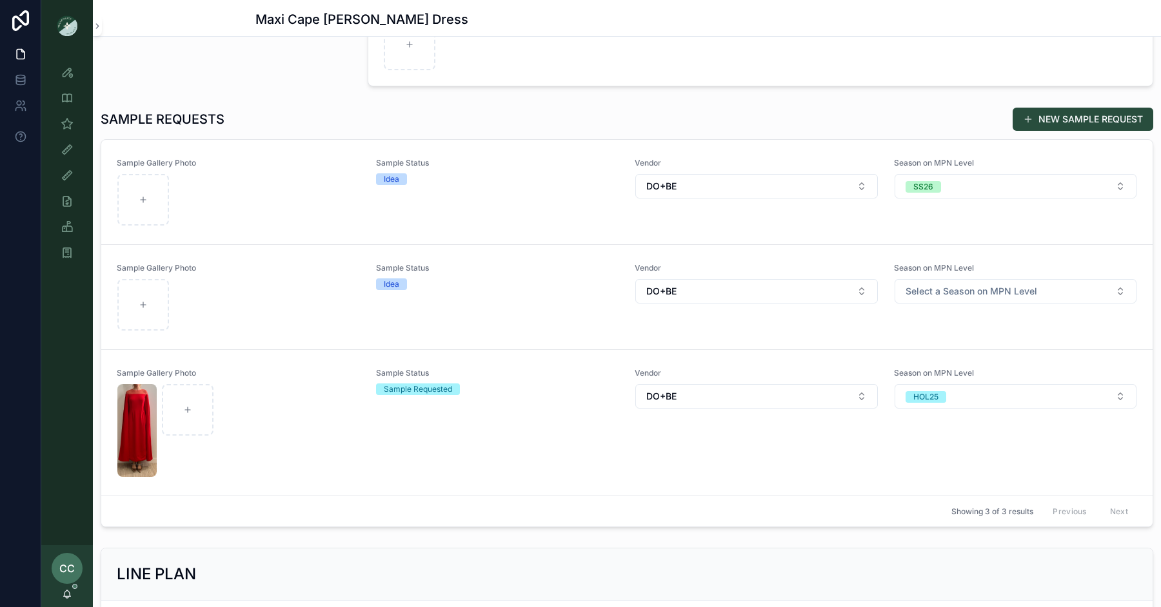
scroll to position [349, 0]
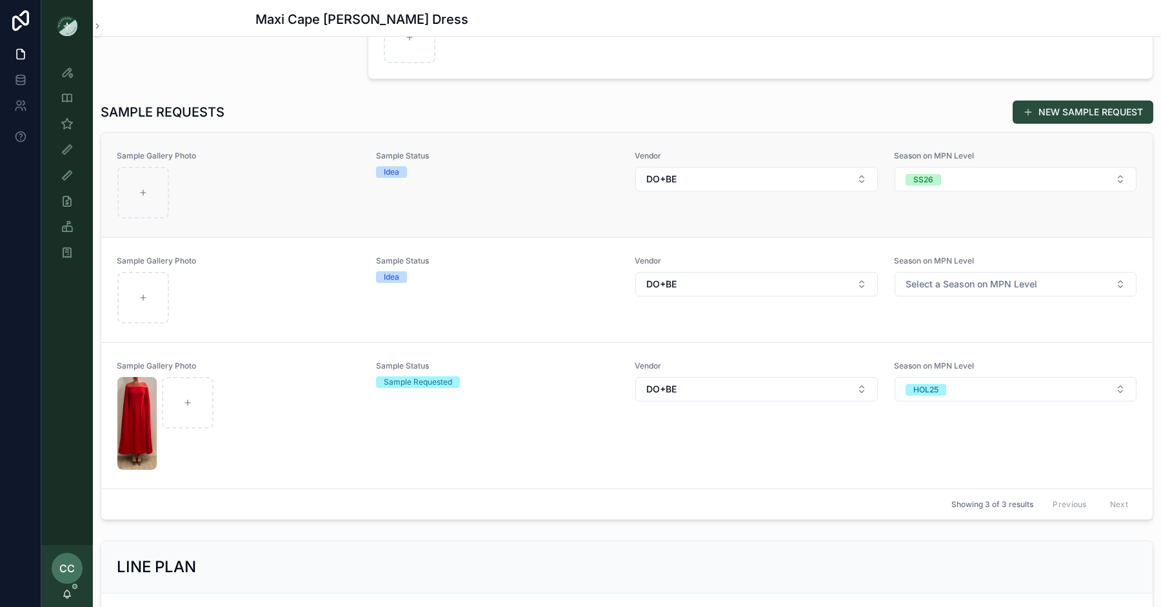
click at [285, 170] on div "scrollable content" at bounding box center [238, 193] width 242 height 52
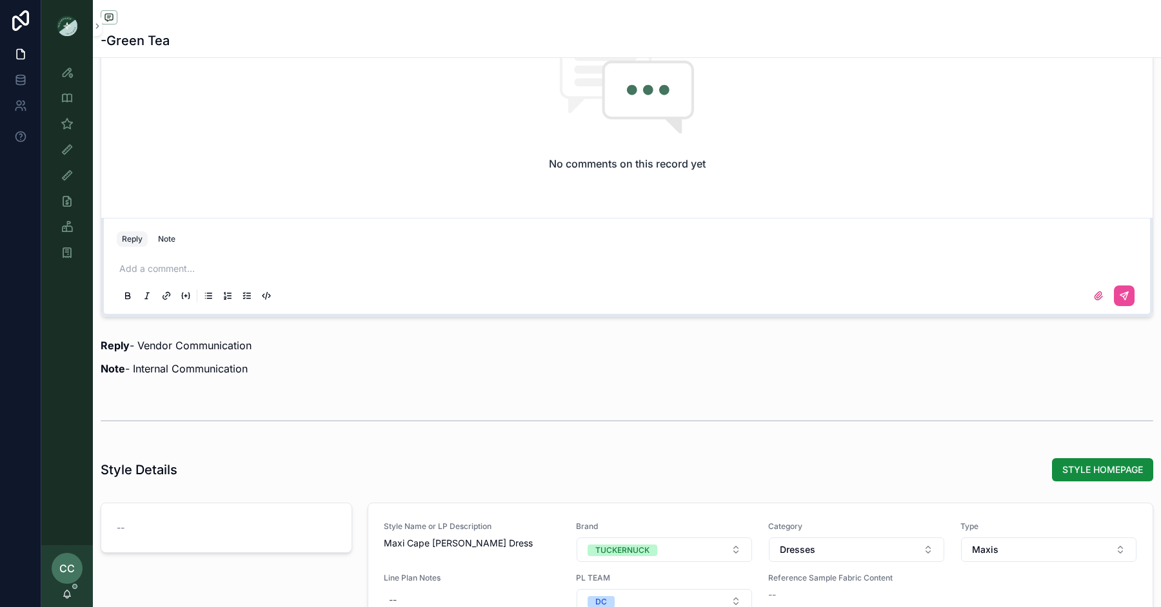
scroll to position [925, 0]
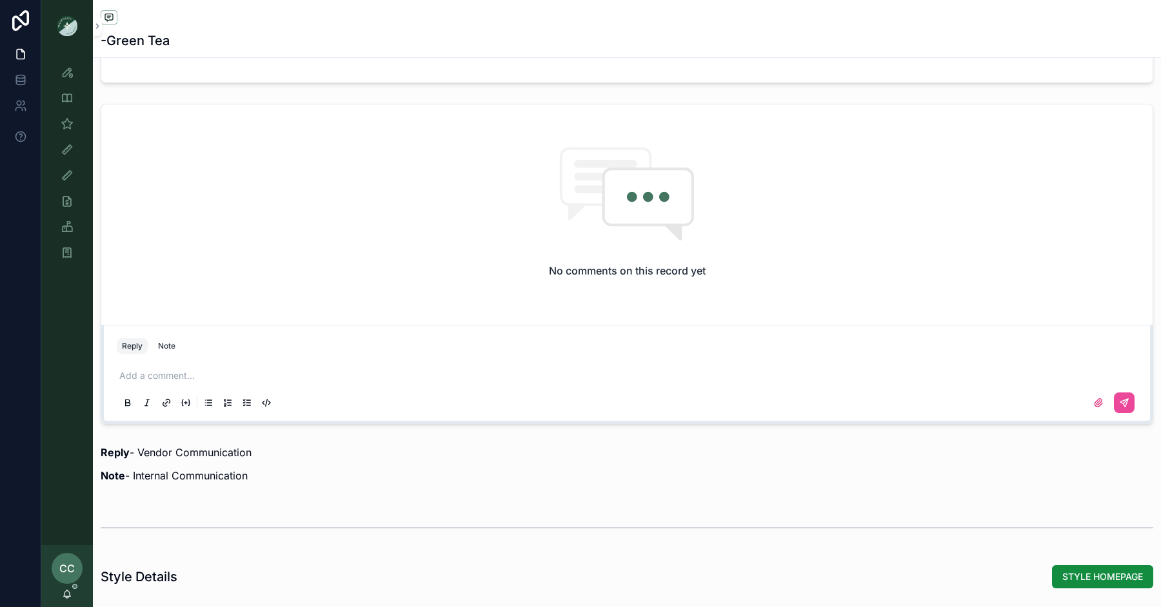
click at [231, 370] on p "scrollable content" at bounding box center [629, 375] width 1020 height 13
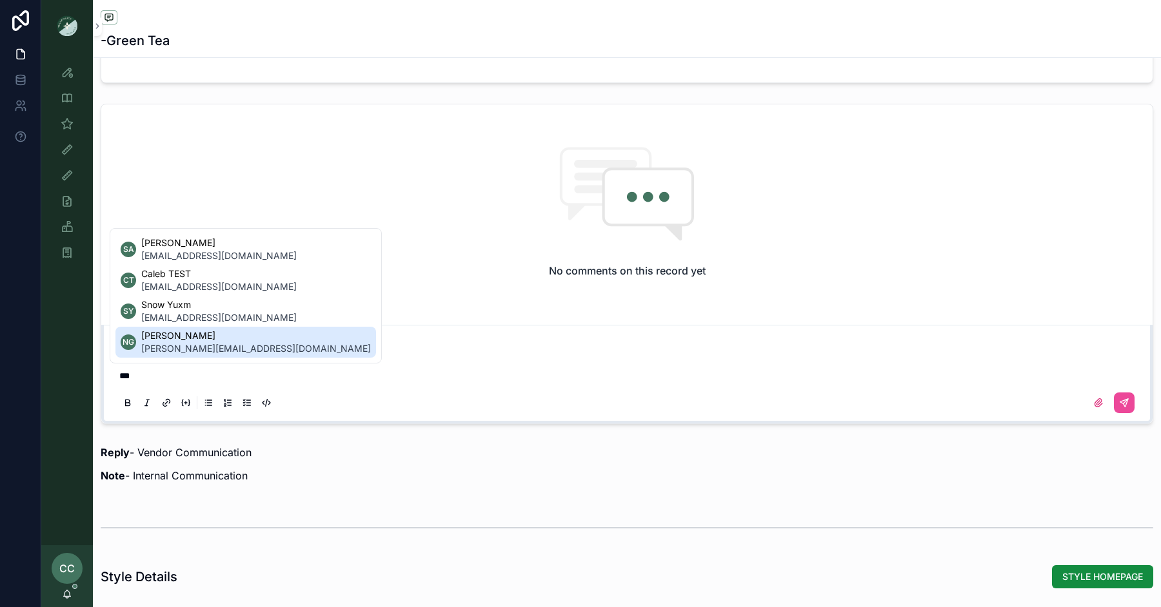
click at [219, 342] on span "[PERSON_NAME]" at bounding box center [256, 335] width 230 height 13
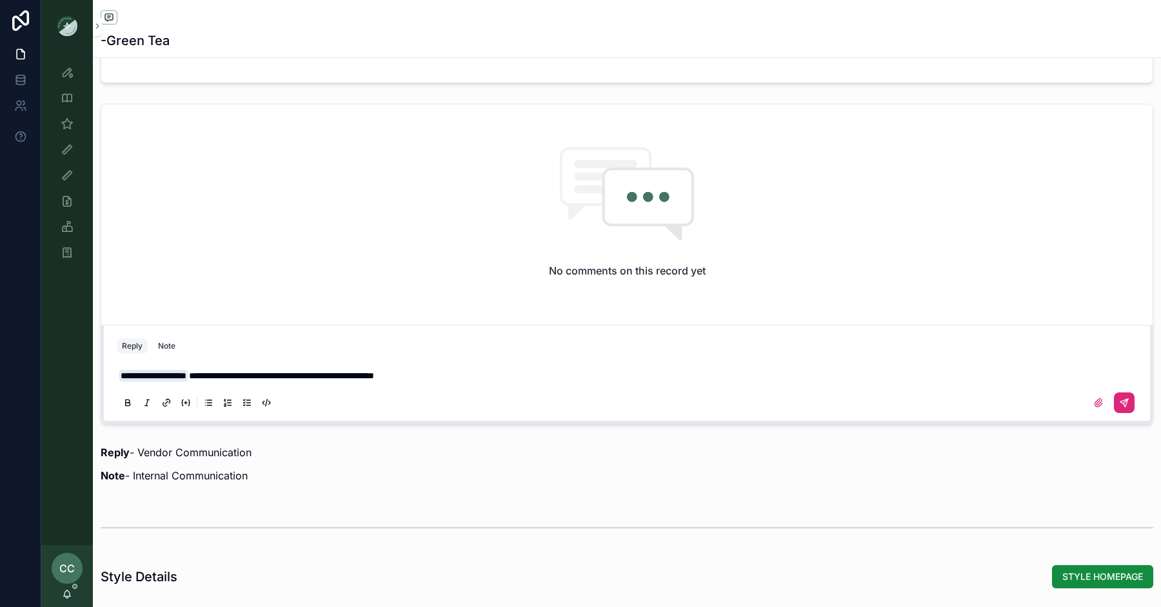
click at [1124, 399] on icon "scrollable content" at bounding box center [1124, 403] width 10 height 10
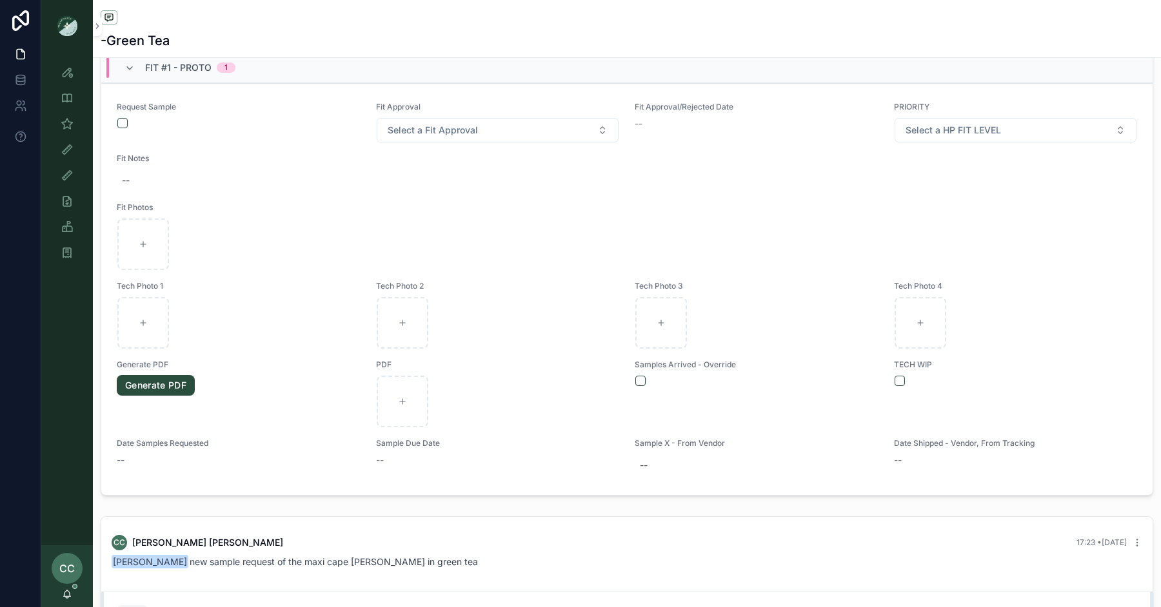
scroll to position [0, 0]
